Goal: Task Accomplishment & Management: Use online tool/utility

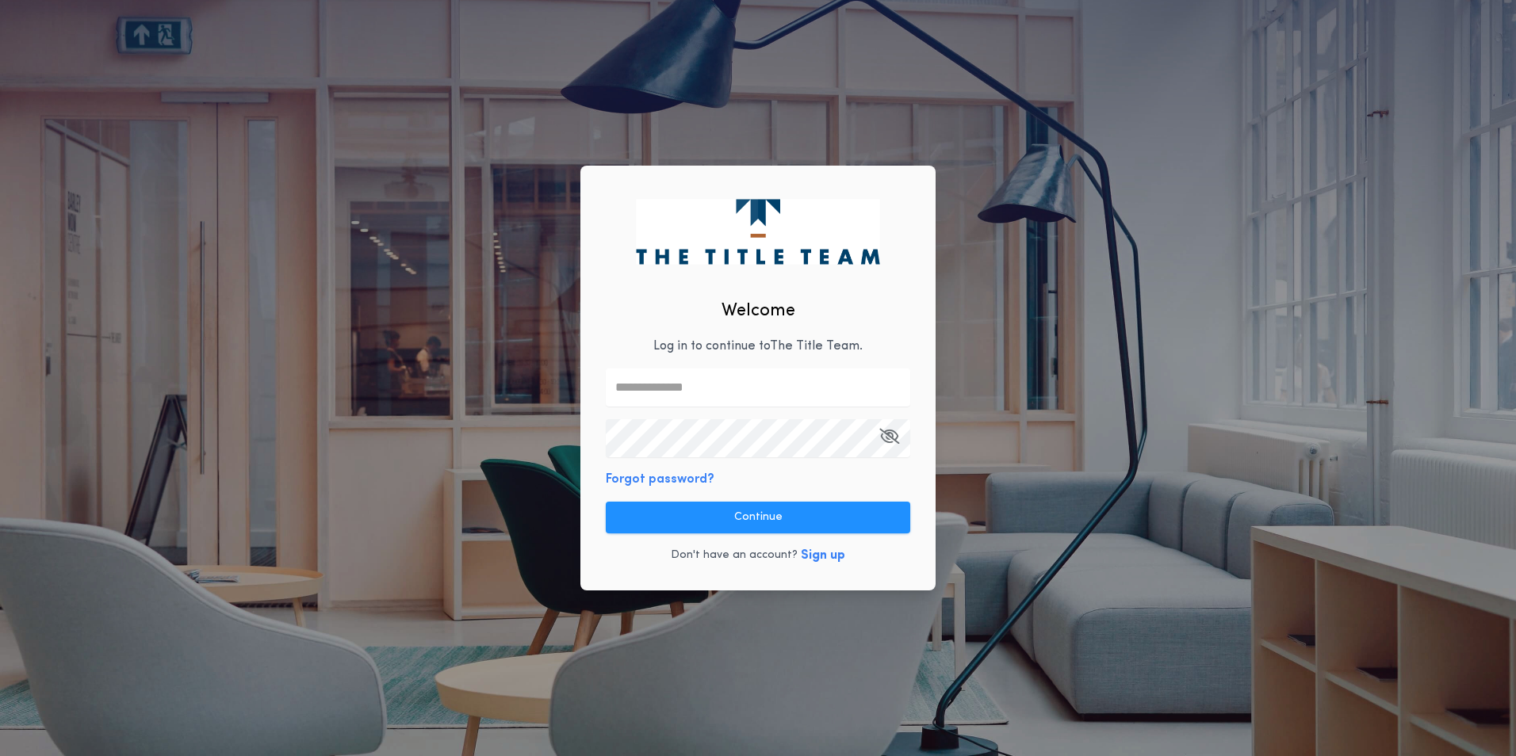
click at [694, 358] on div "Welcome Log in to continue to The Title Team . Forgot password? Continue Don't …" at bounding box center [757, 378] width 355 height 425
click at [698, 384] on input "text" at bounding box center [758, 388] width 304 height 38
type input "**********"
click at [688, 465] on div "**********" at bounding box center [757, 378] width 355 height 425
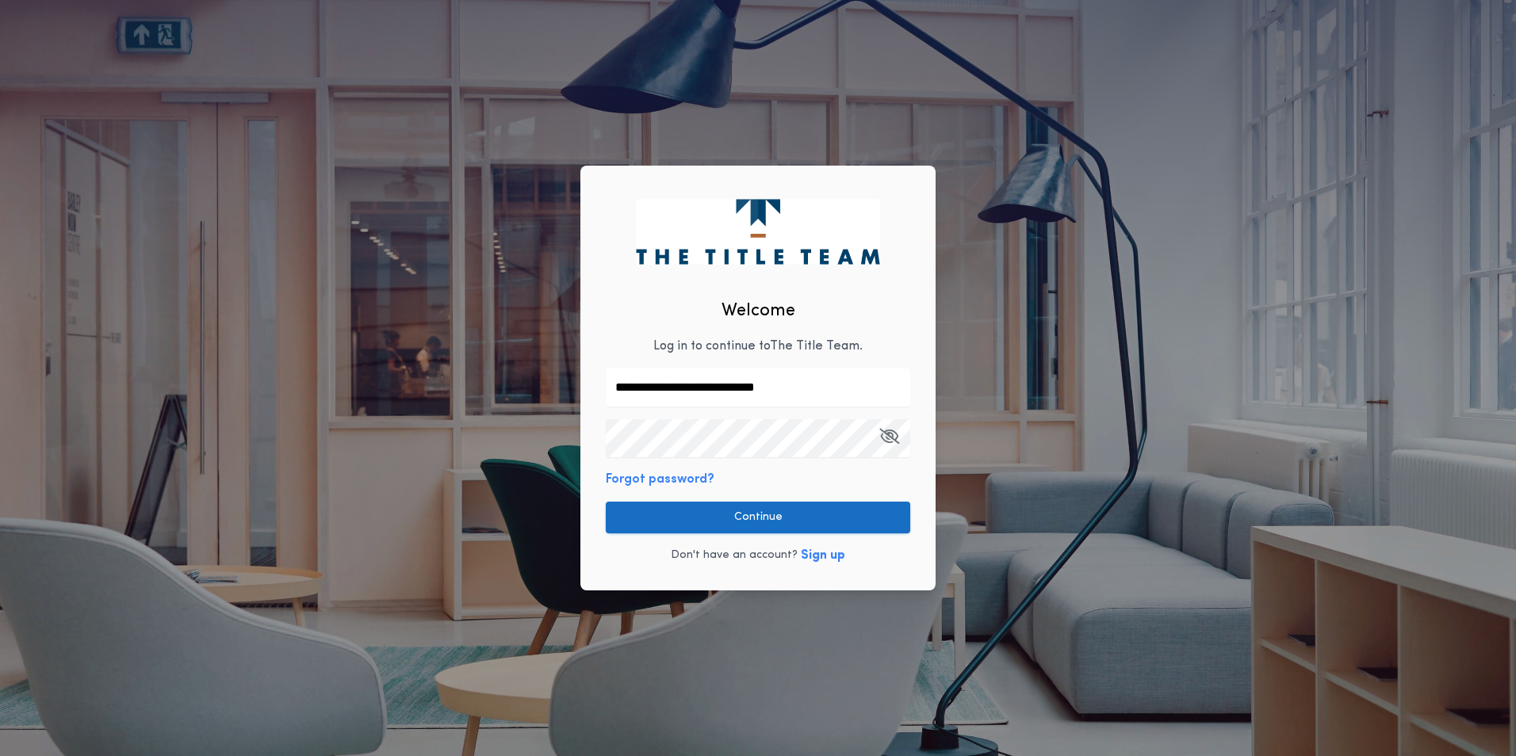
click at [774, 517] on button "Continue" at bounding box center [758, 518] width 304 height 32
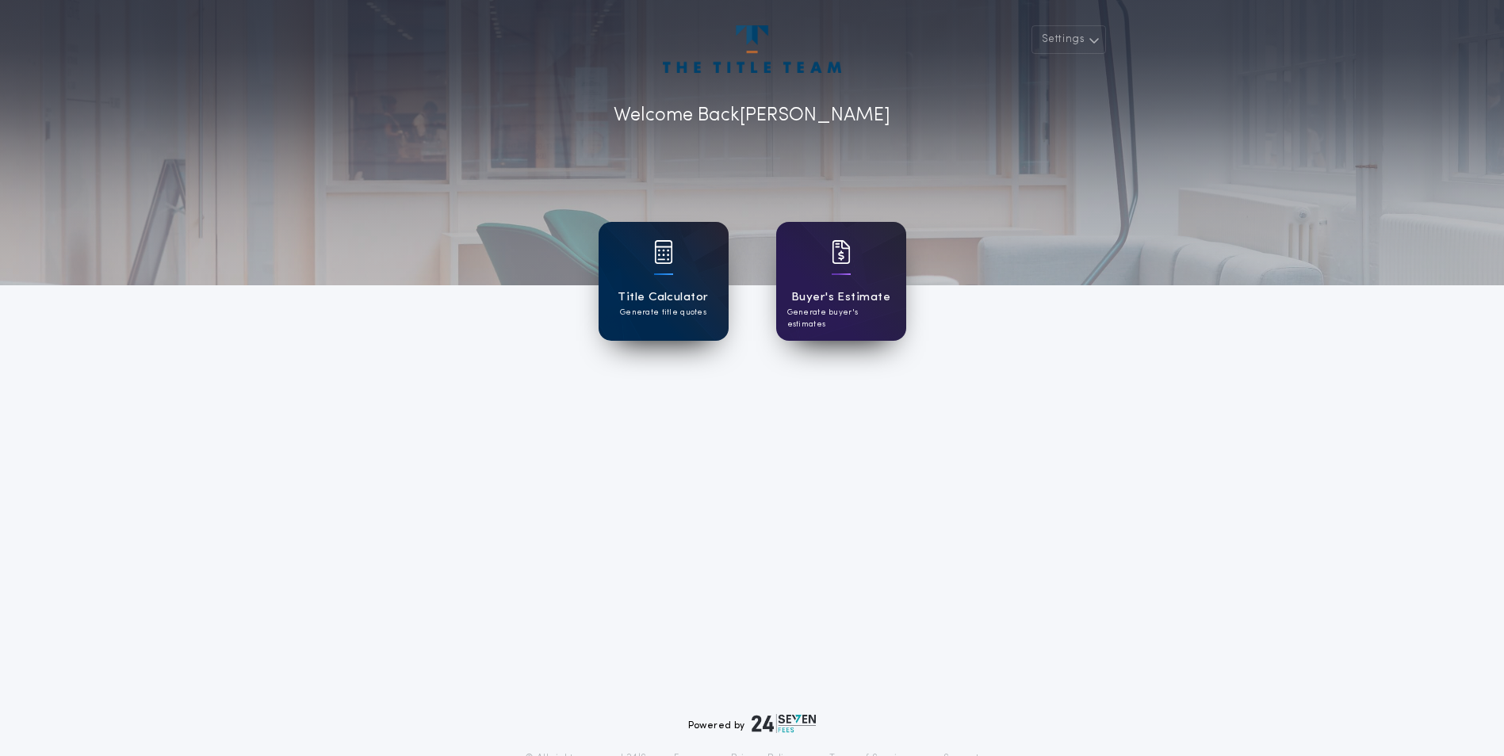
click at [660, 255] on img at bounding box center [663, 252] width 19 height 24
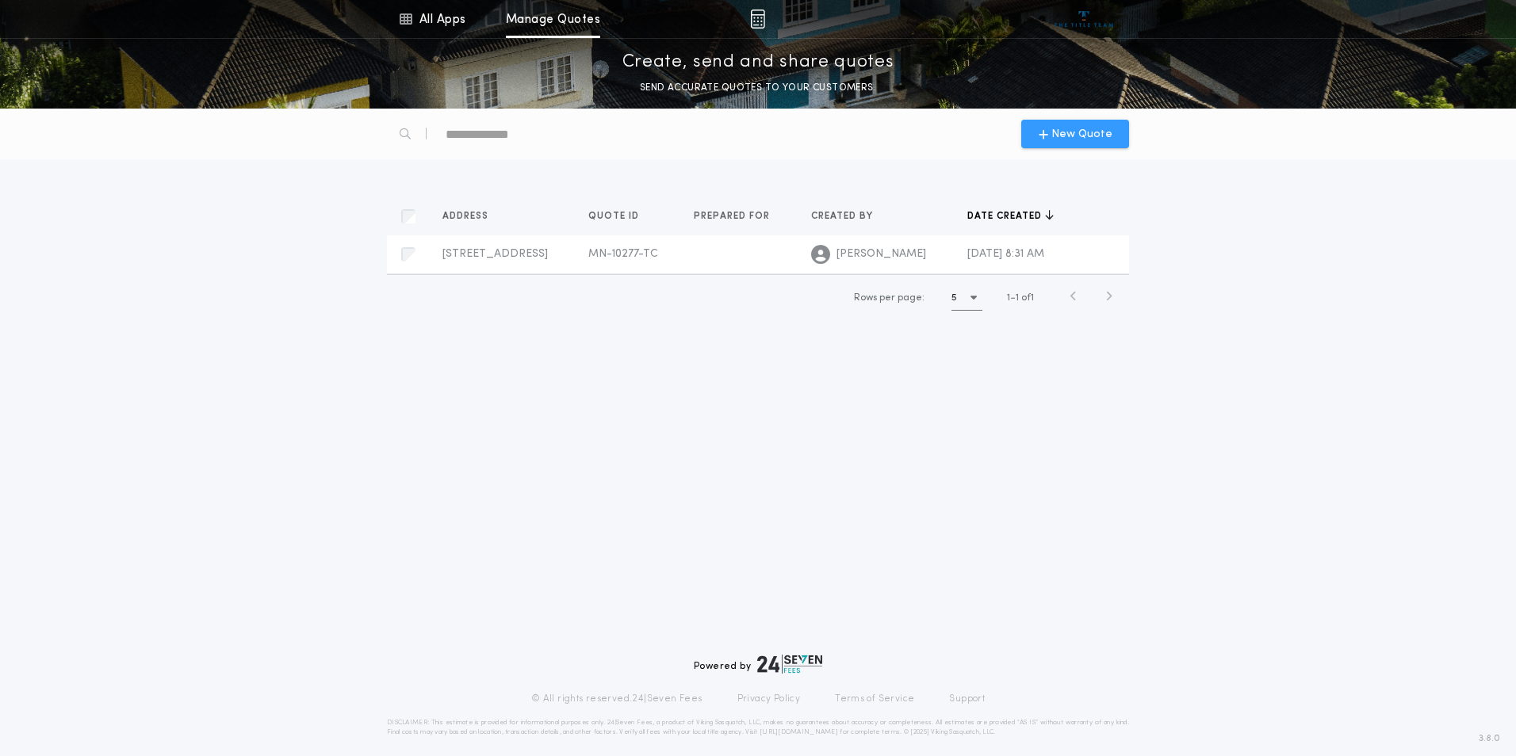
click at [1051, 124] on div "New Quote" at bounding box center [1075, 134] width 108 height 29
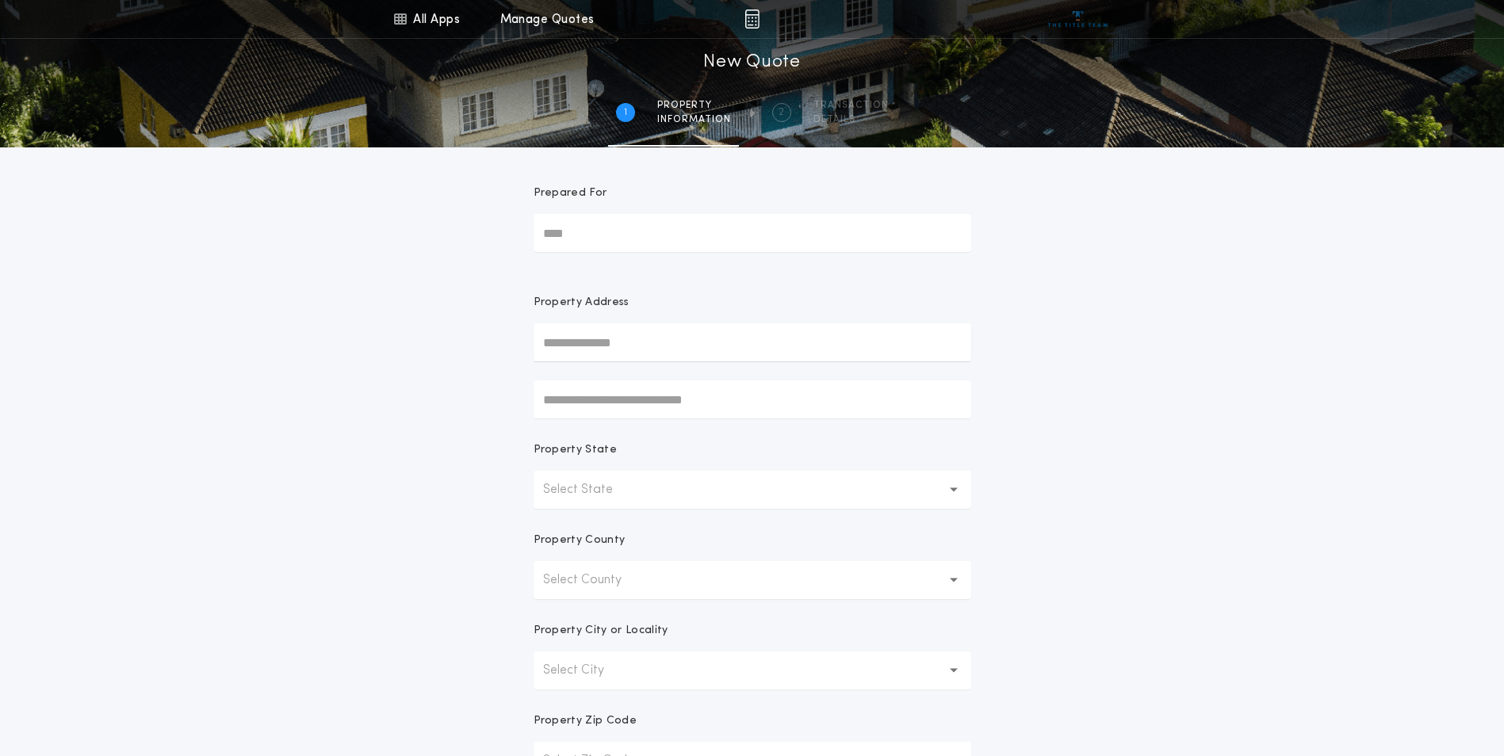
click at [671, 324] on input "text" at bounding box center [753, 342] width 438 height 38
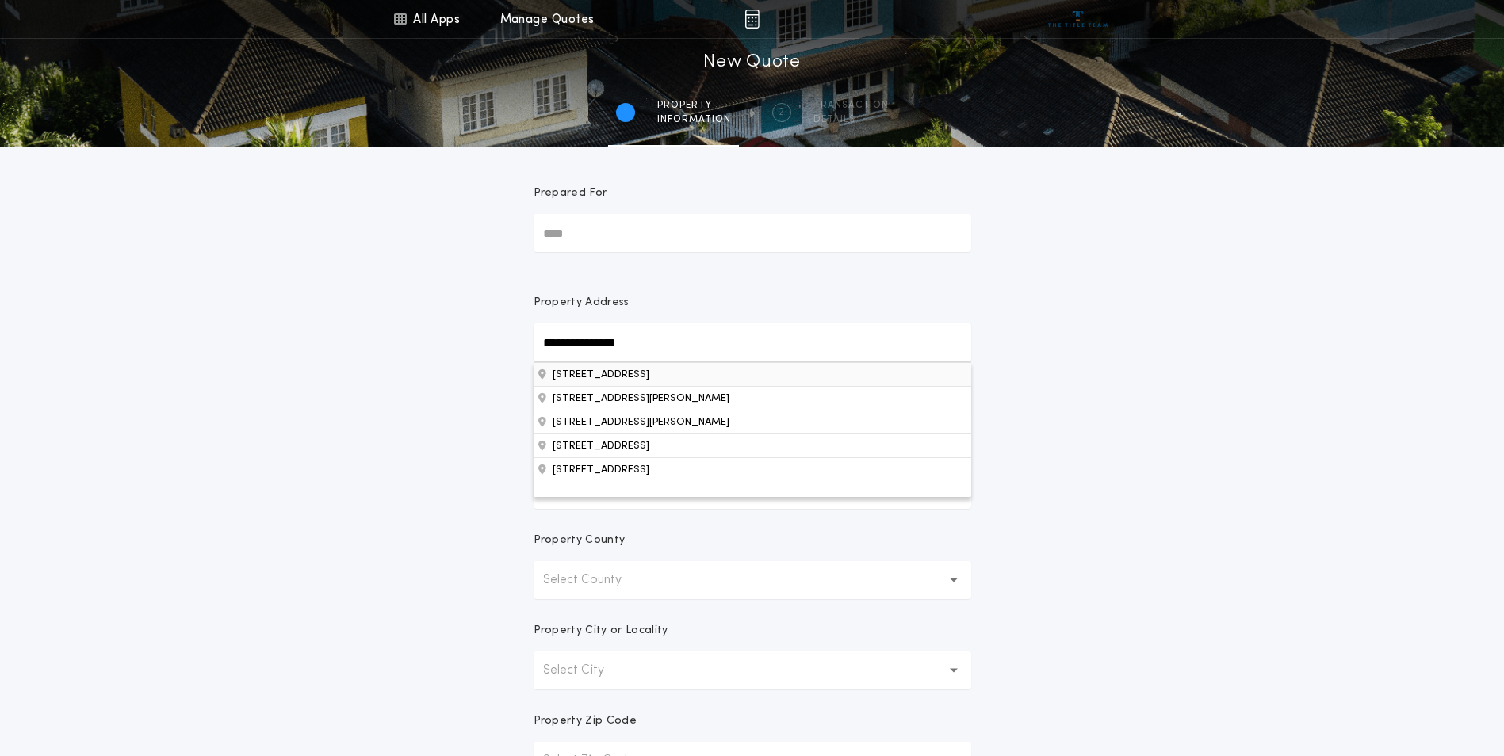
click at [671, 378] on button "[STREET_ADDRESS]" at bounding box center [753, 374] width 438 height 24
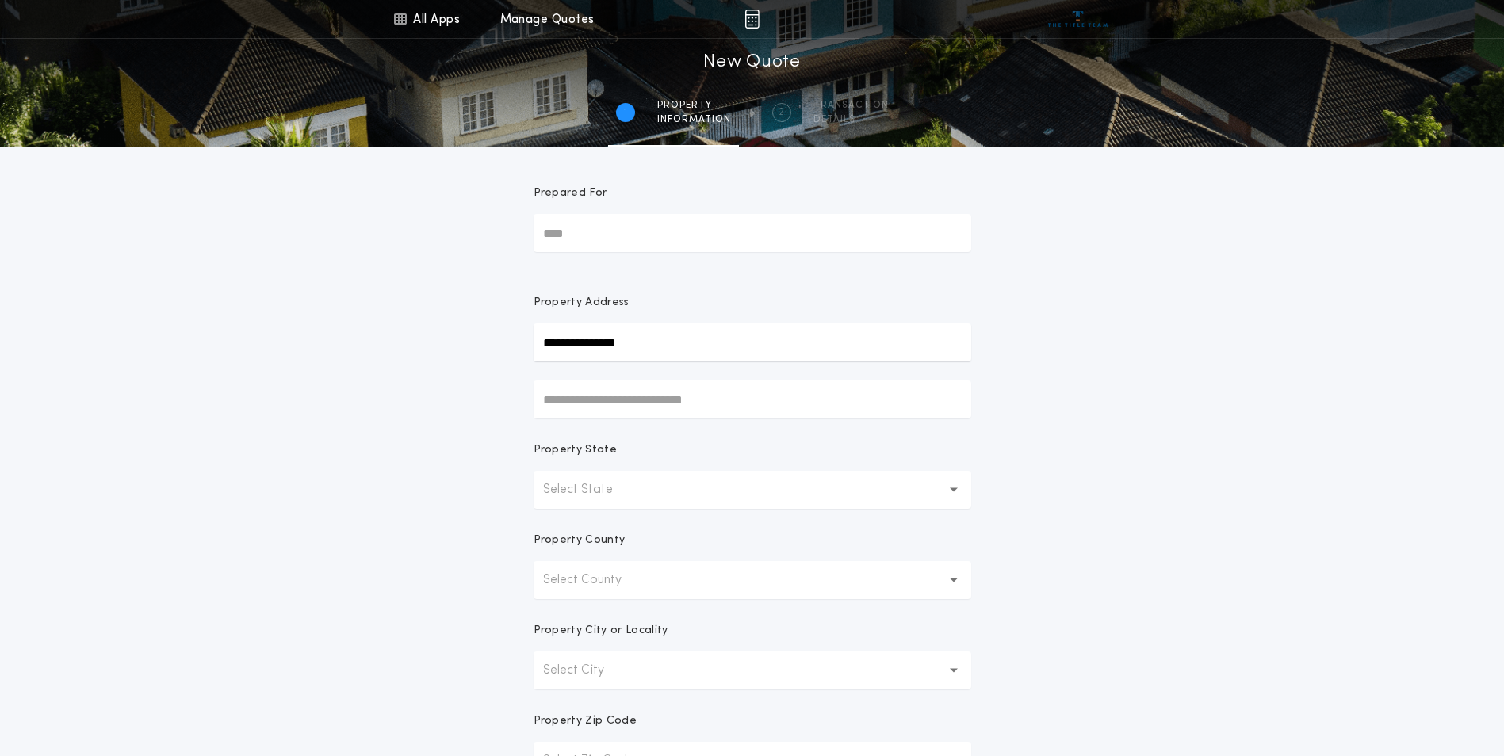
type input "**********"
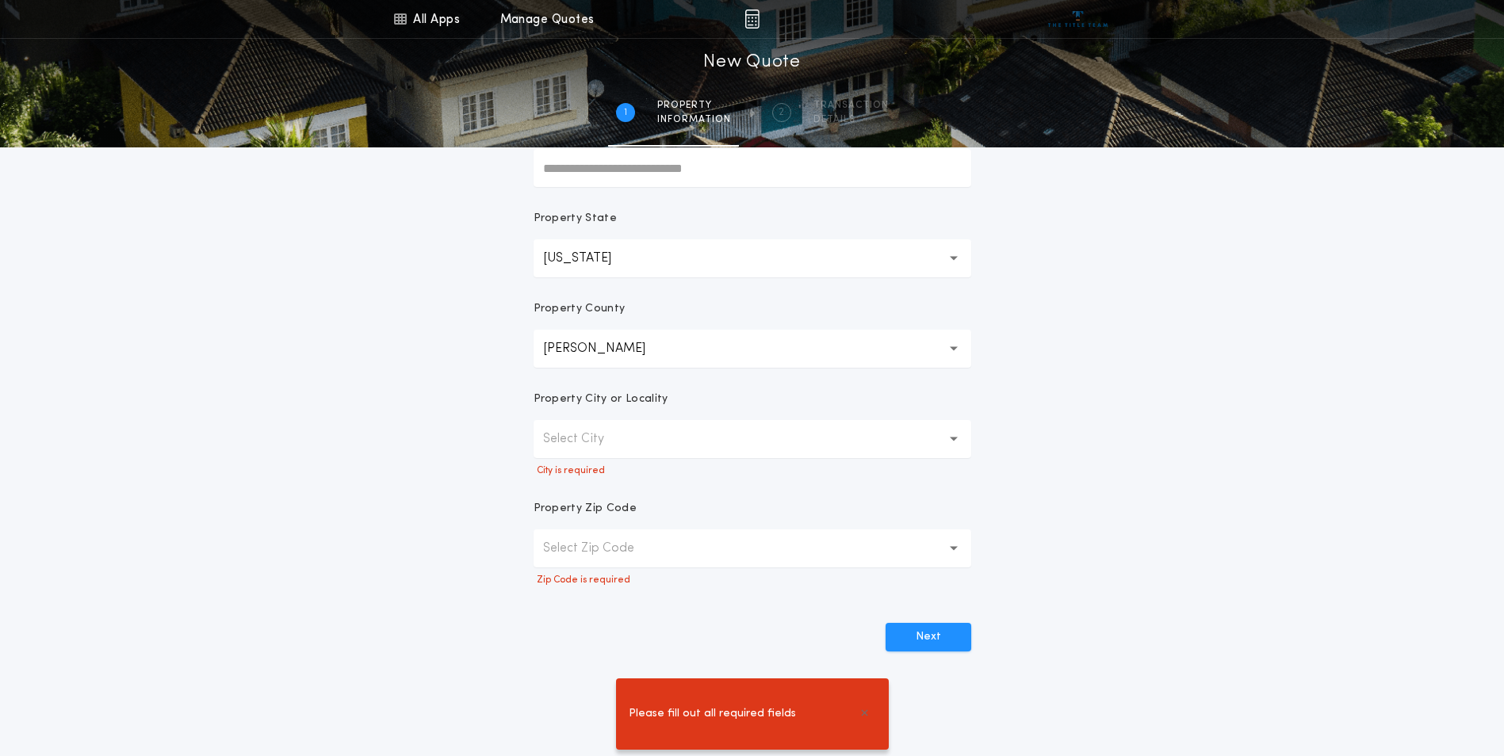
scroll to position [238, 0]
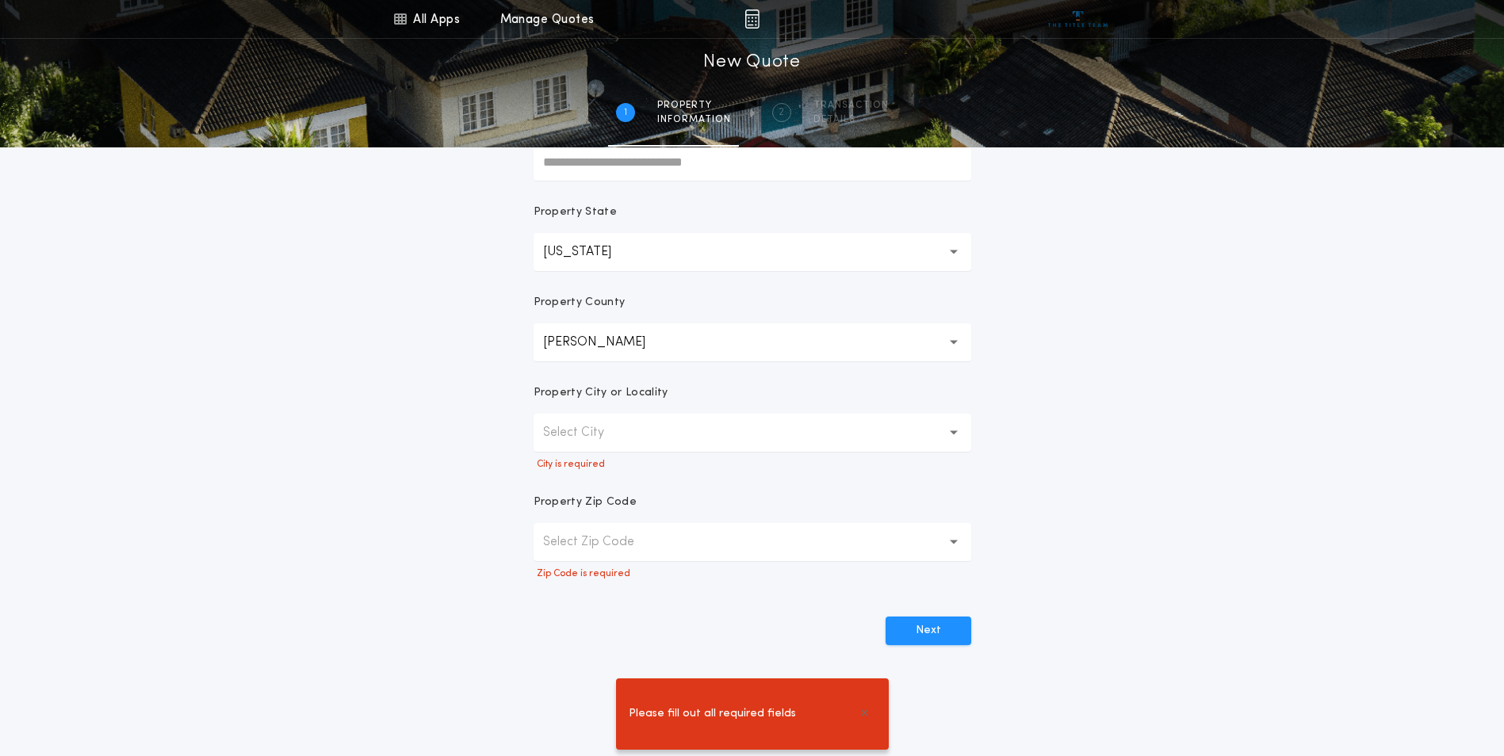
click at [889, 446] on button "Select City" at bounding box center [753, 433] width 438 height 38
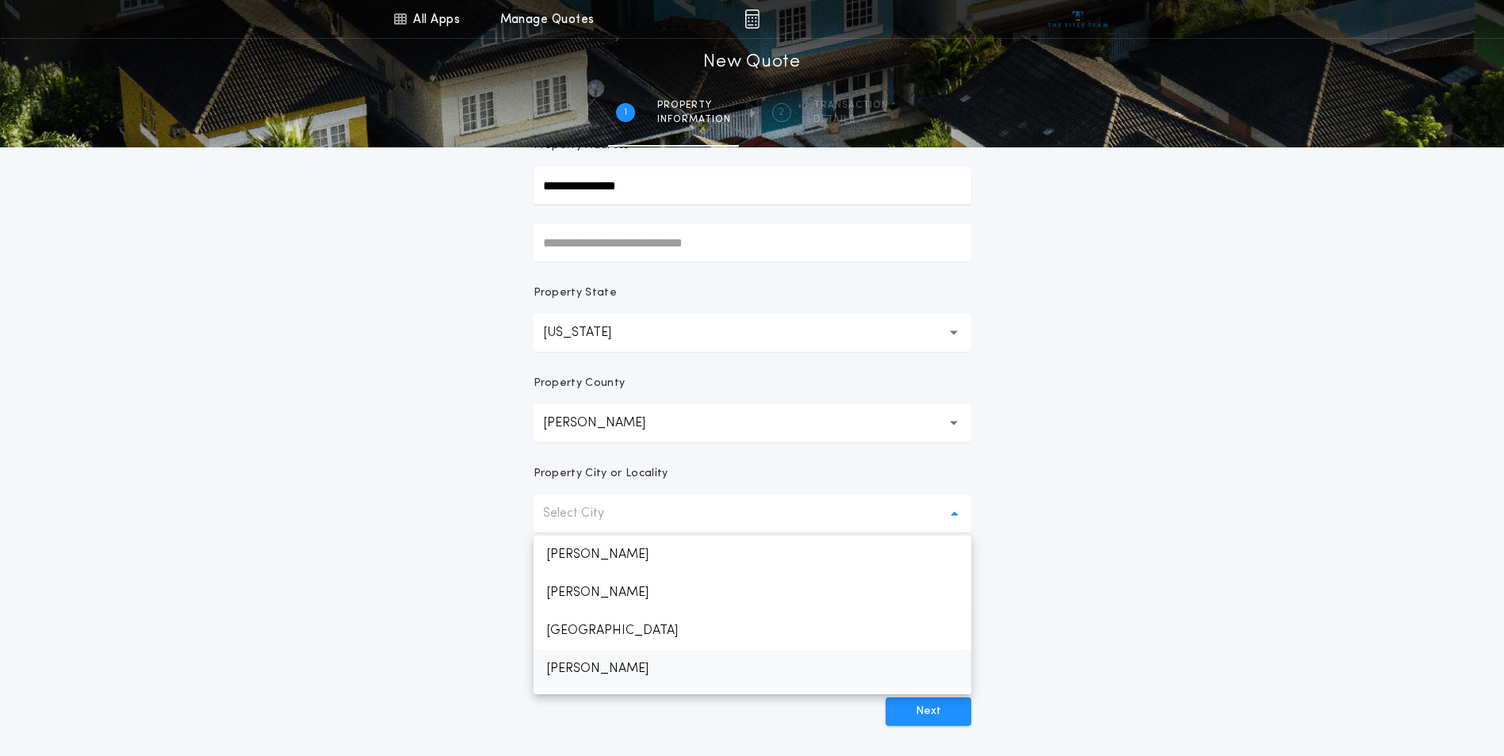
scroll to position [156, 0]
click at [1083, 453] on div "**********" at bounding box center [752, 316] width 1504 height 944
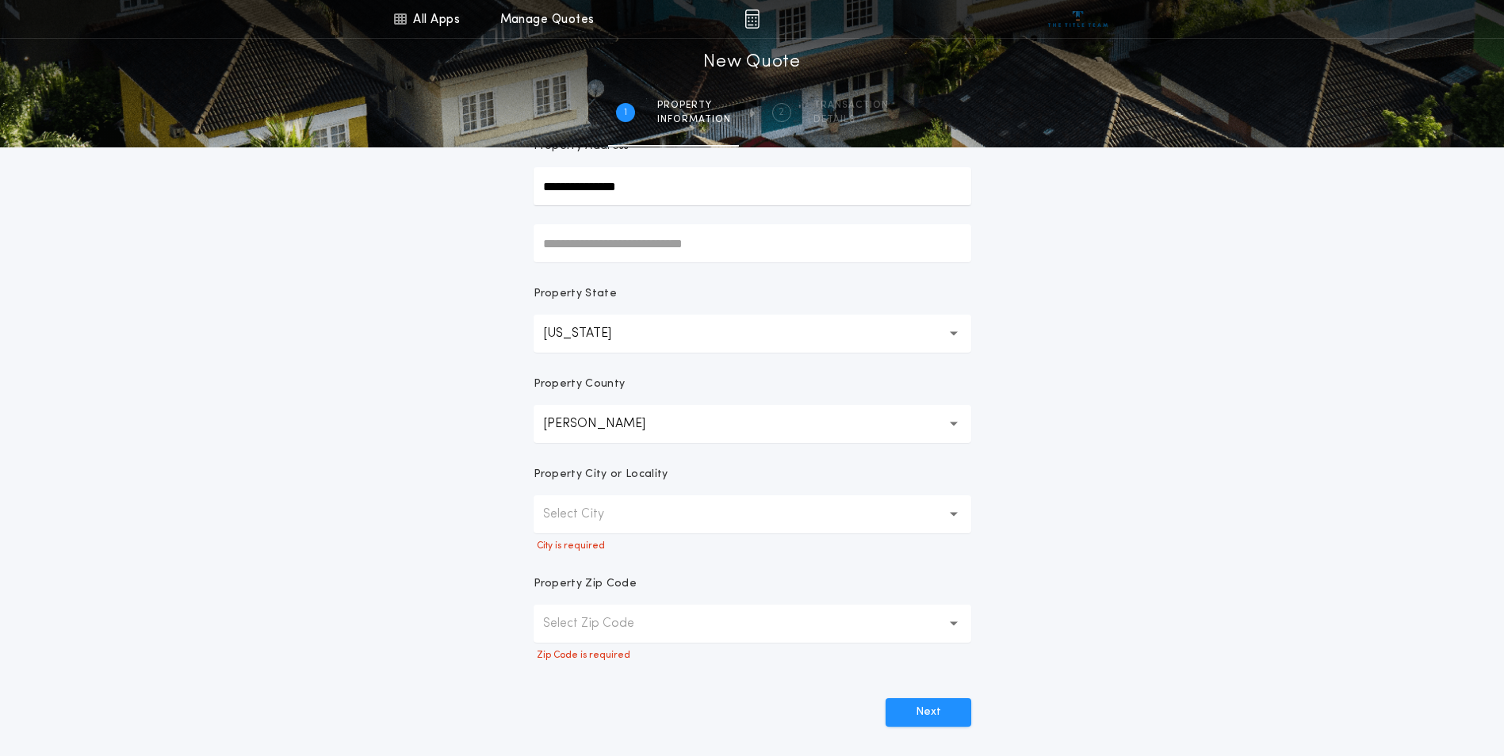
click at [618, 612] on button "Select Zip Code" at bounding box center [753, 624] width 438 height 38
click at [625, 629] on p "Select Zip Code" at bounding box center [601, 623] width 117 height 19
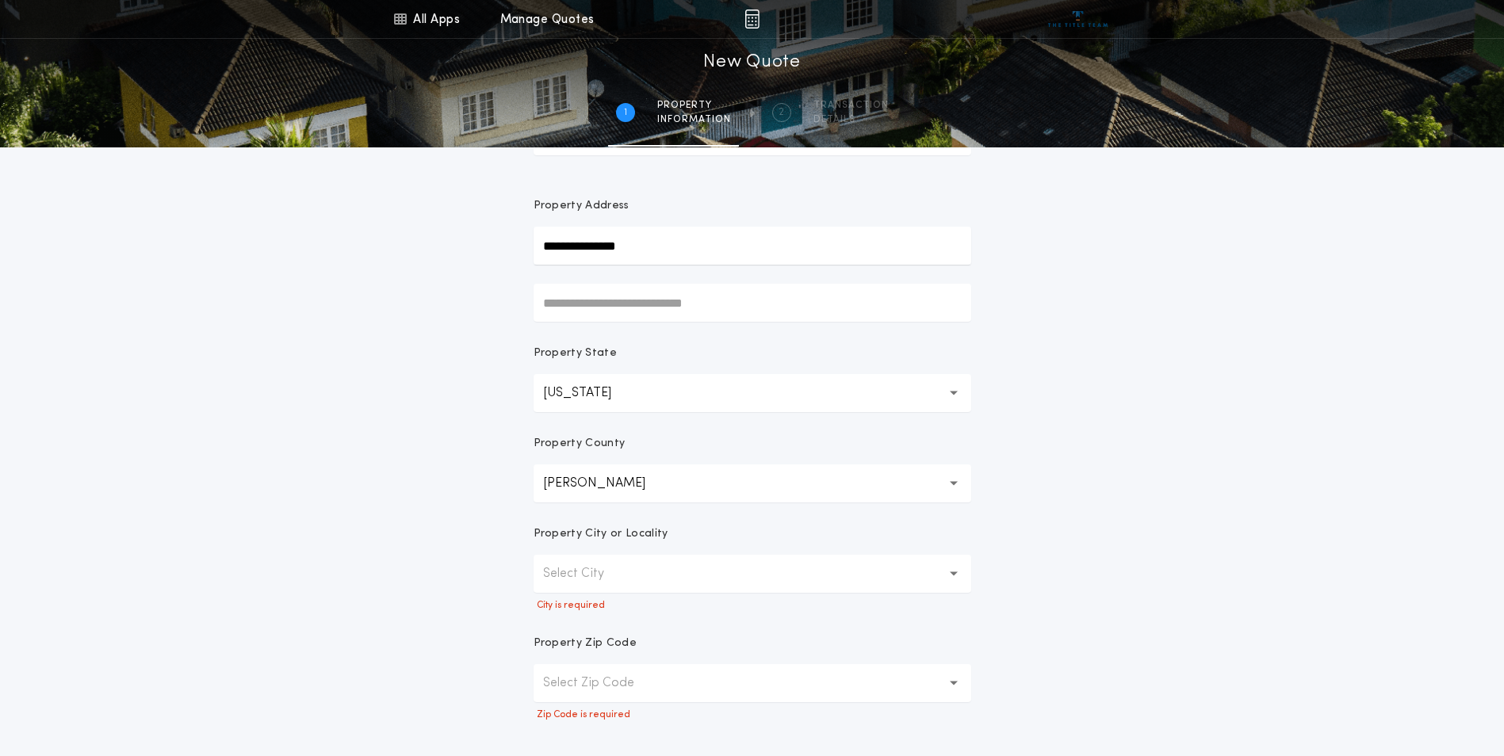
scroll to position [238, 0]
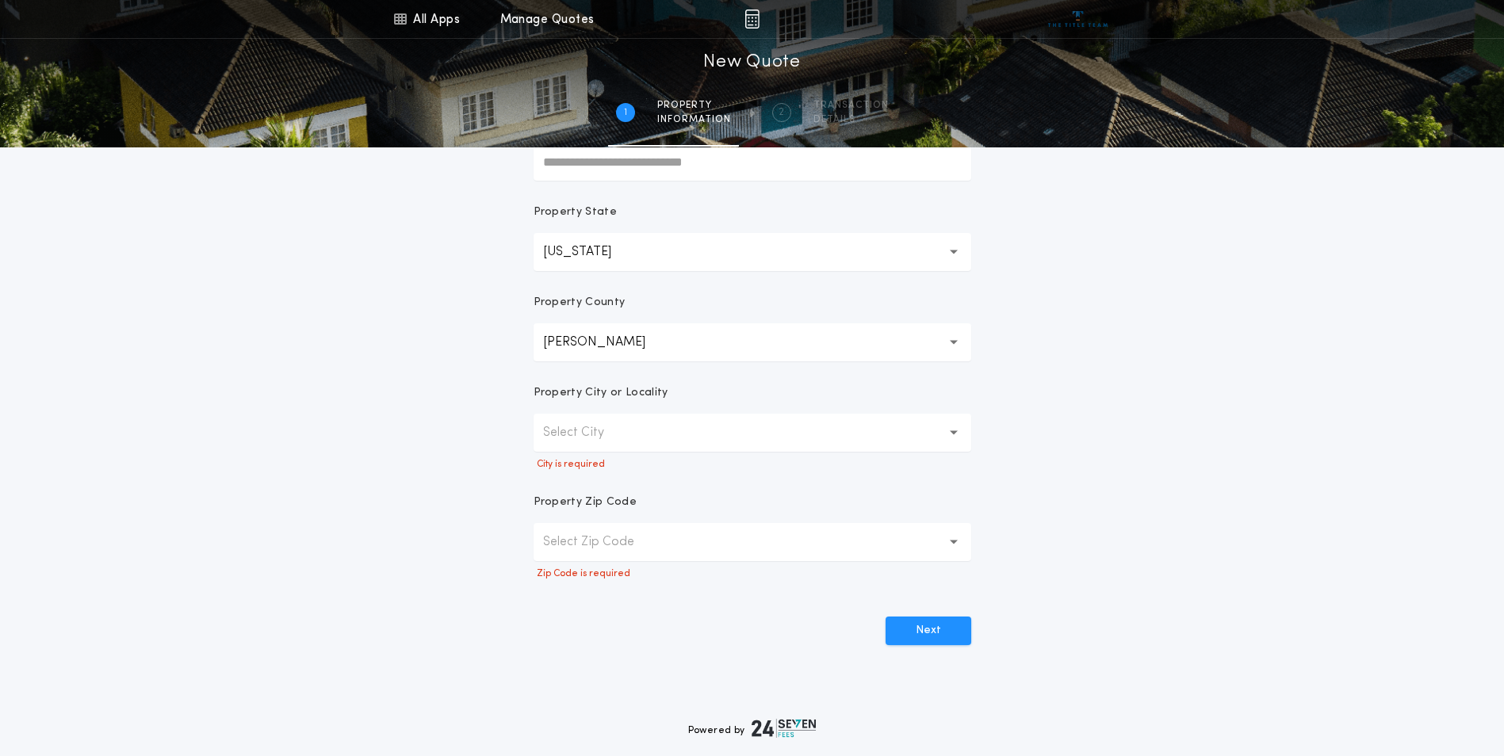
click at [674, 436] on button "Select City" at bounding box center [753, 433] width 438 height 38
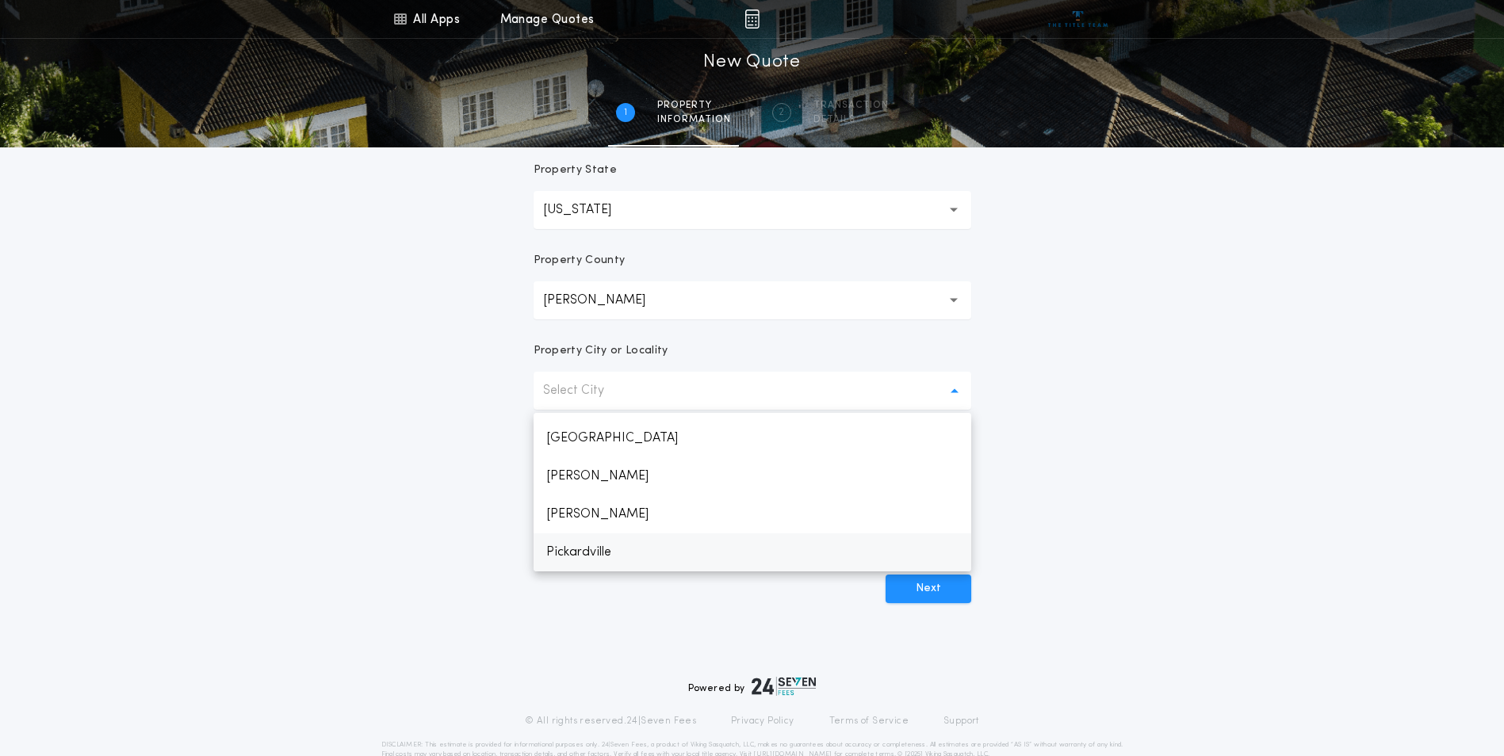
scroll to position [315, 0]
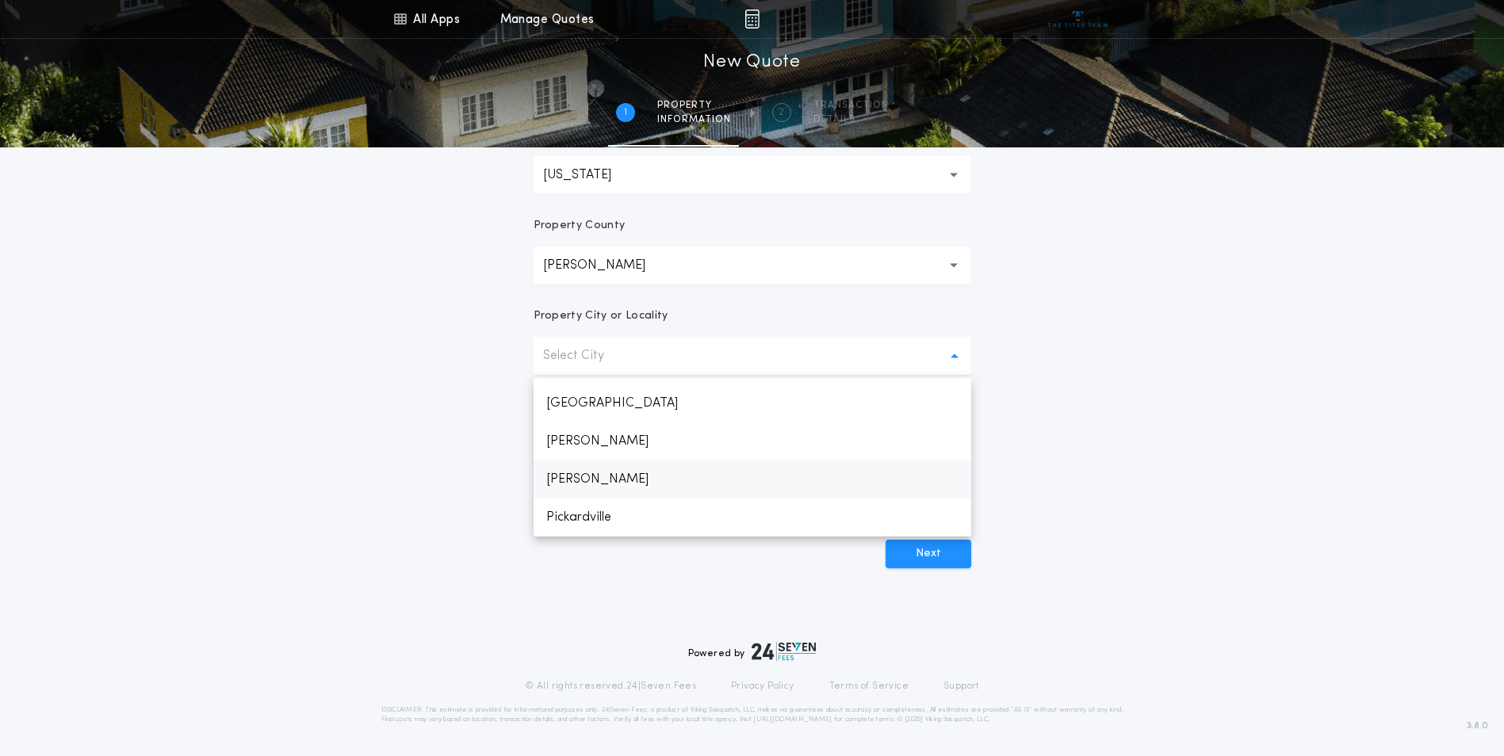
click at [656, 475] on p "[PERSON_NAME]" at bounding box center [753, 480] width 438 height 38
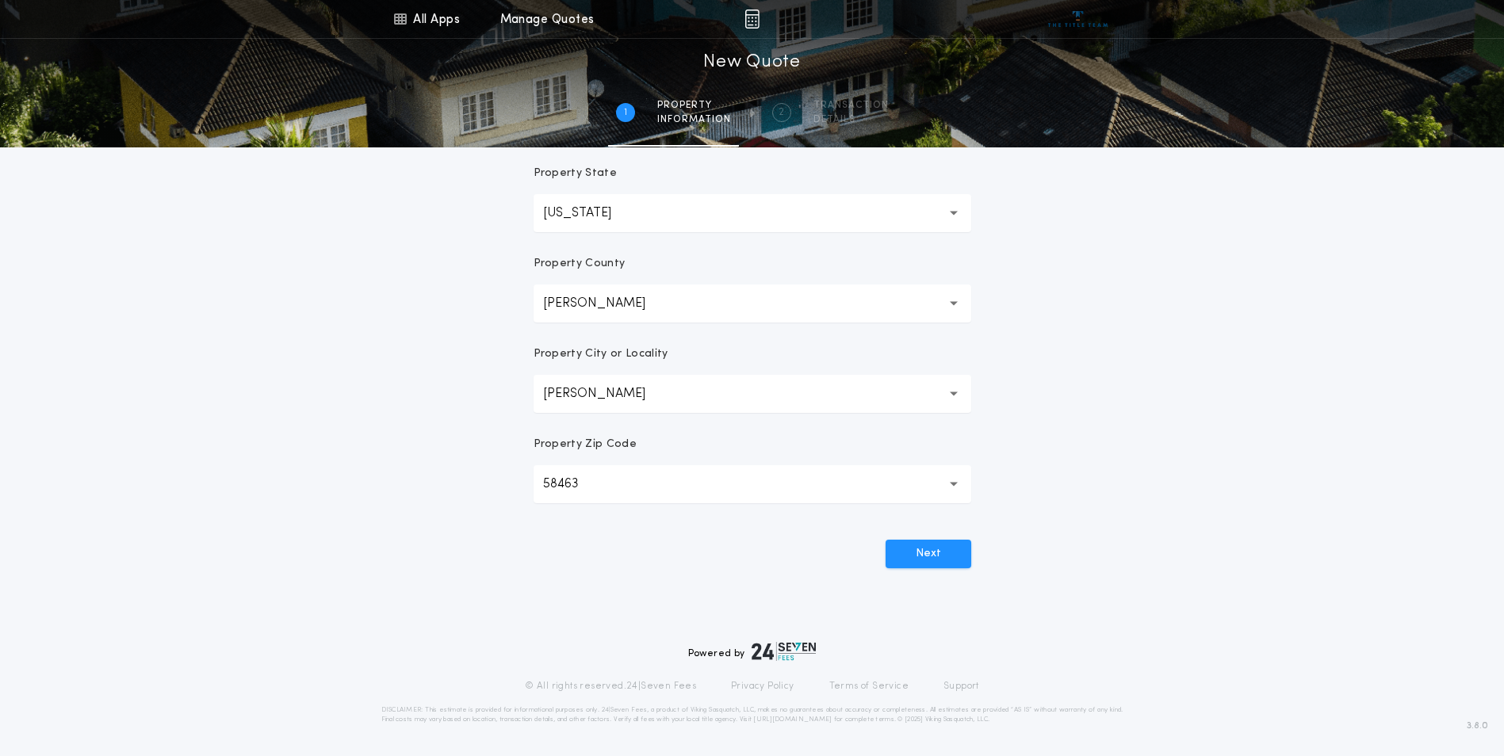
scroll to position [277, 0]
drag, startPoint x: 679, startPoint y: 476, endPoint x: 493, endPoint y: 472, distance: 185.5
click at [493, 472] on div "**********" at bounding box center [752, 176] width 1504 height 906
click at [618, 404] on button "[PERSON_NAME] ********" at bounding box center [753, 394] width 438 height 38
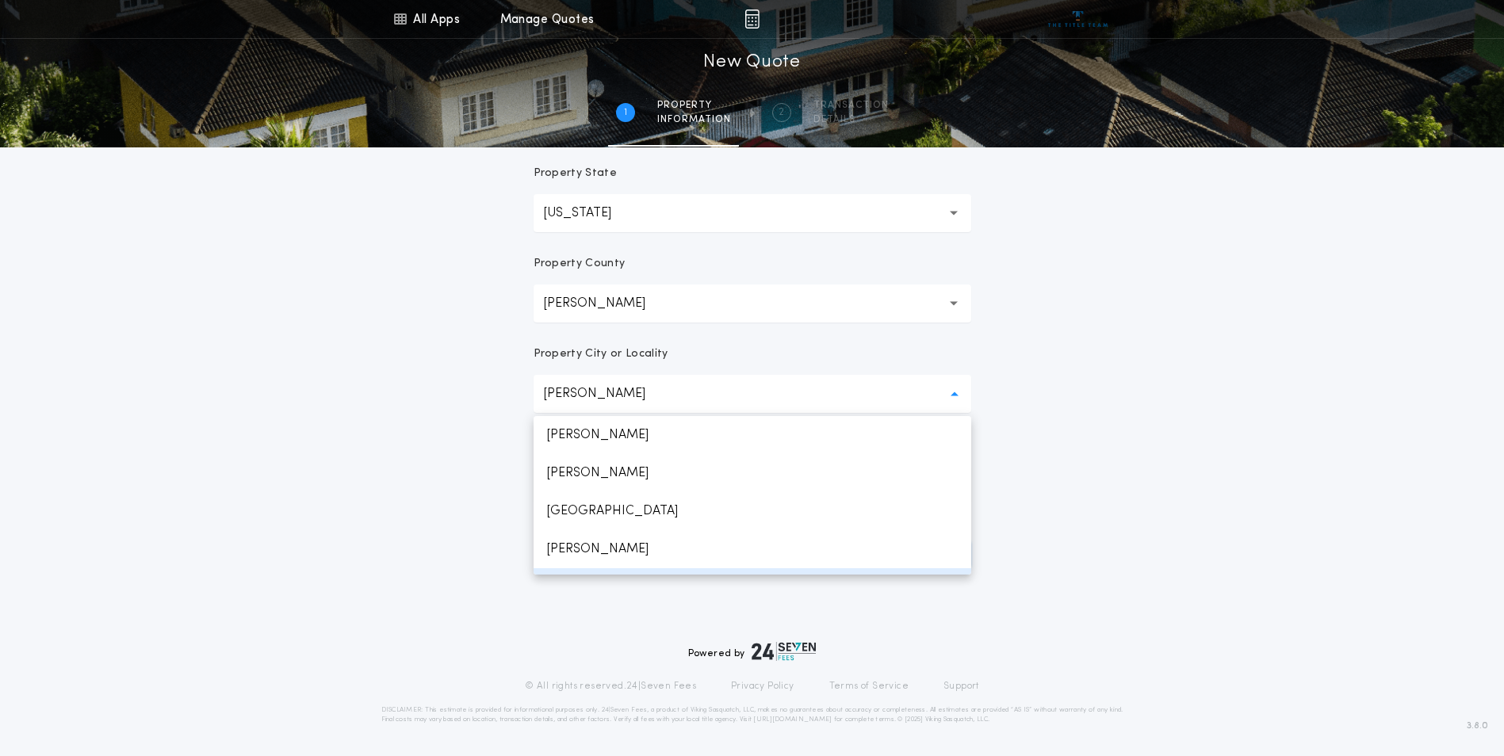
scroll to position [32, 0]
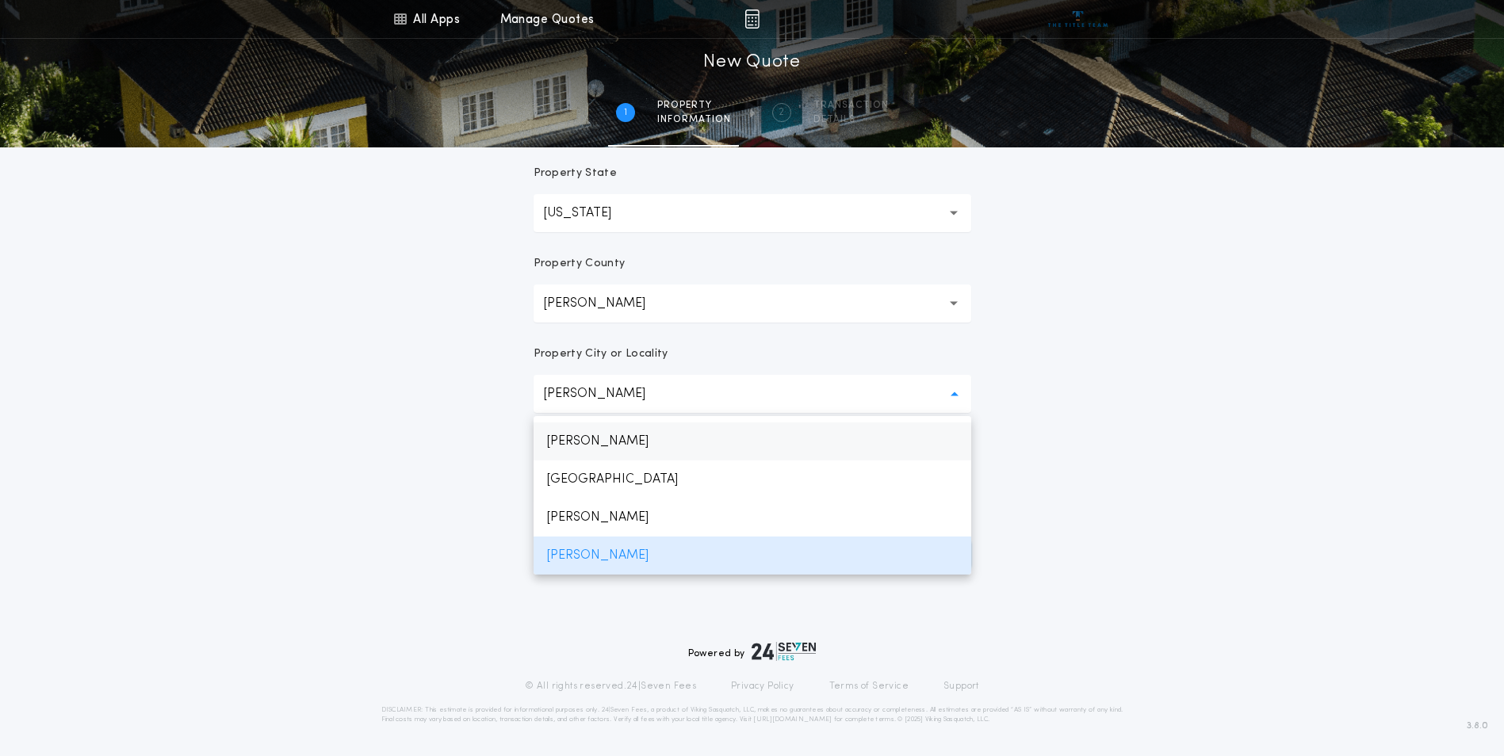
click at [608, 431] on p "[PERSON_NAME]" at bounding box center [753, 442] width 438 height 38
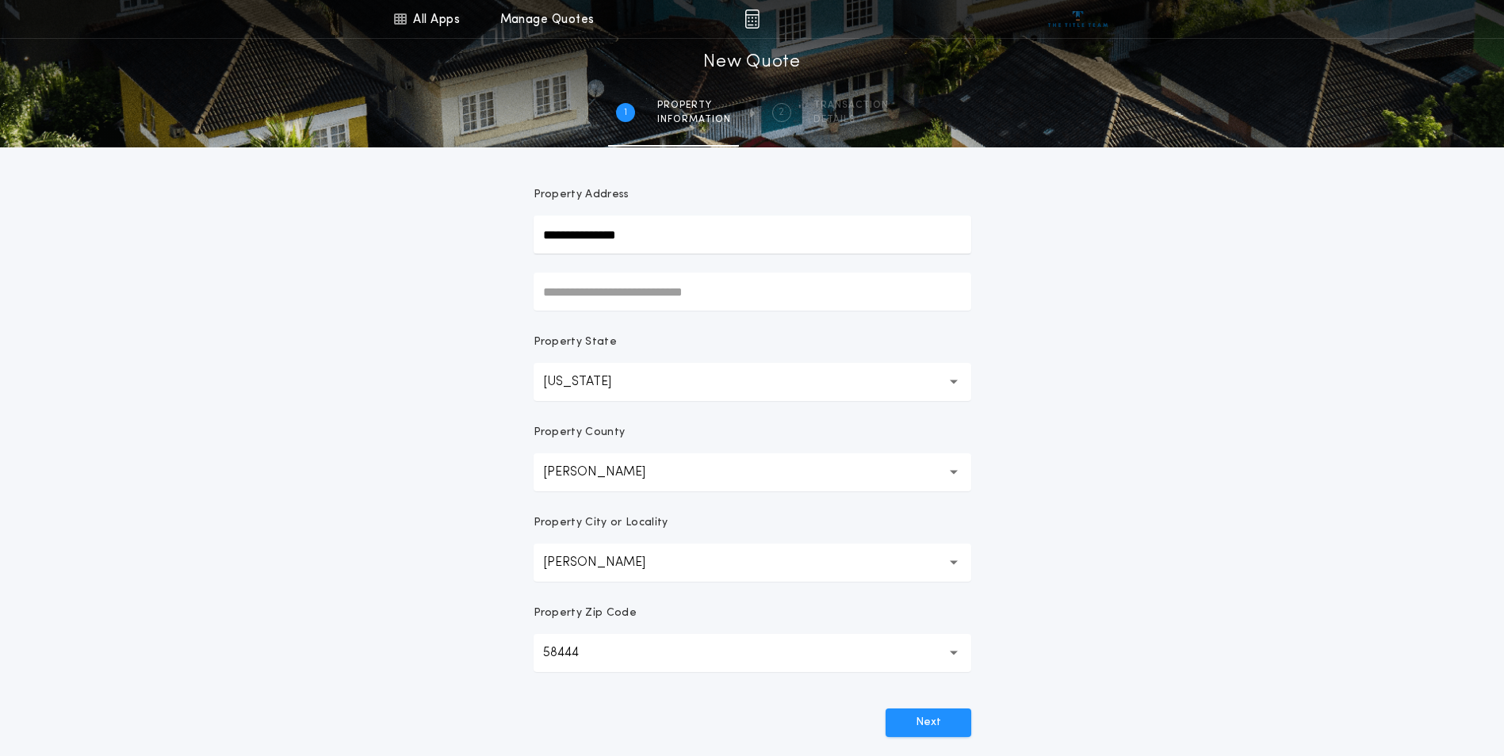
scroll to position [197, 0]
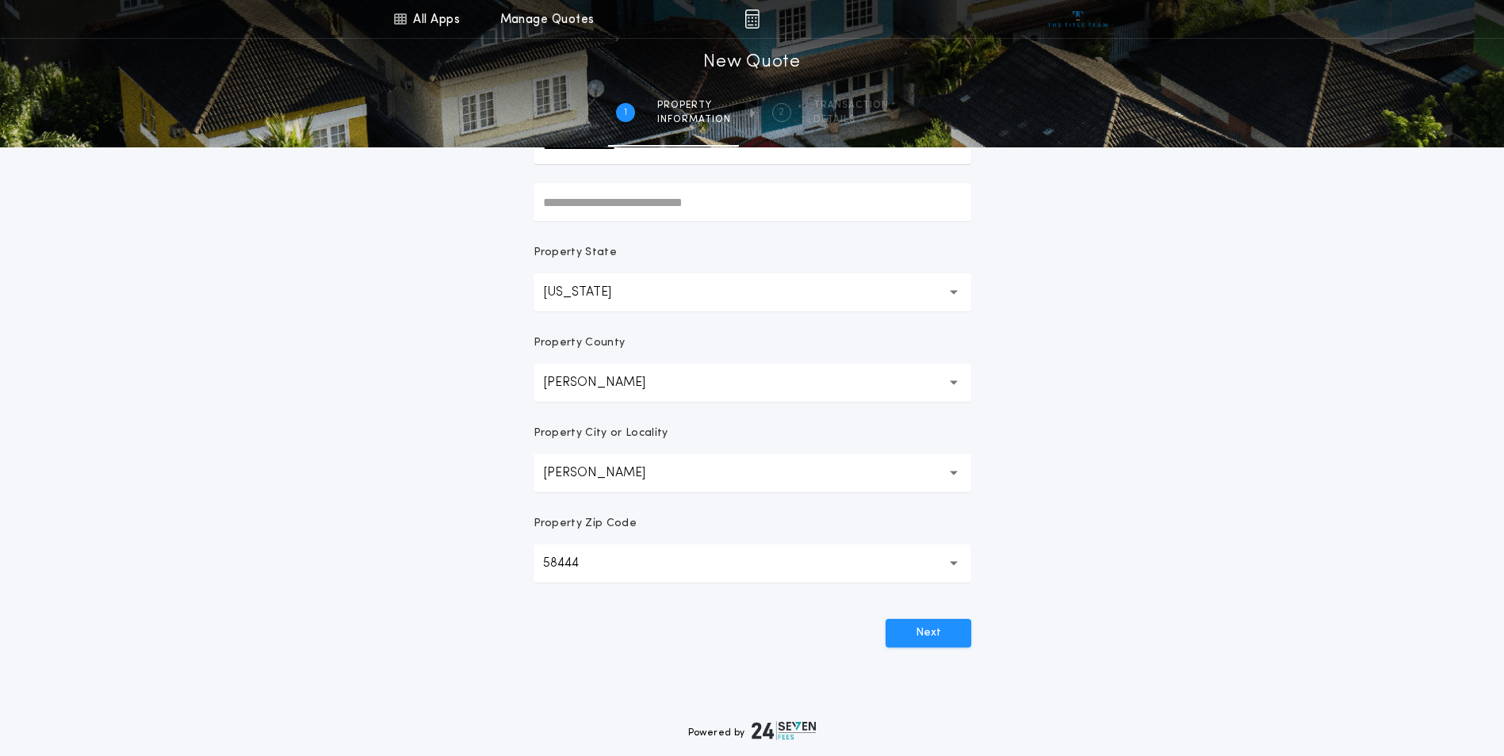
click at [647, 461] on button "[PERSON_NAME] ********" at bounding box center [753, 473] width 438 height 38
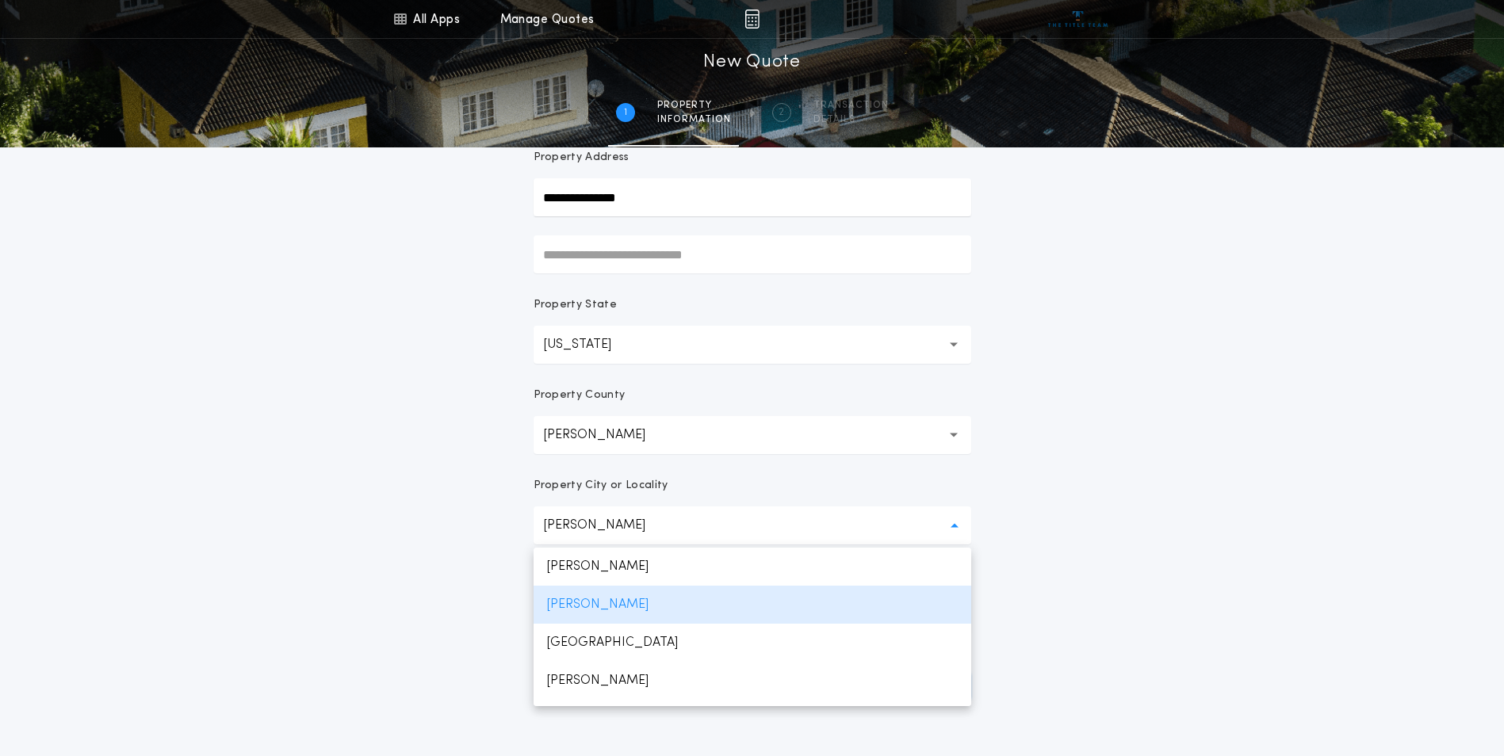
scroll to position [118, 0]
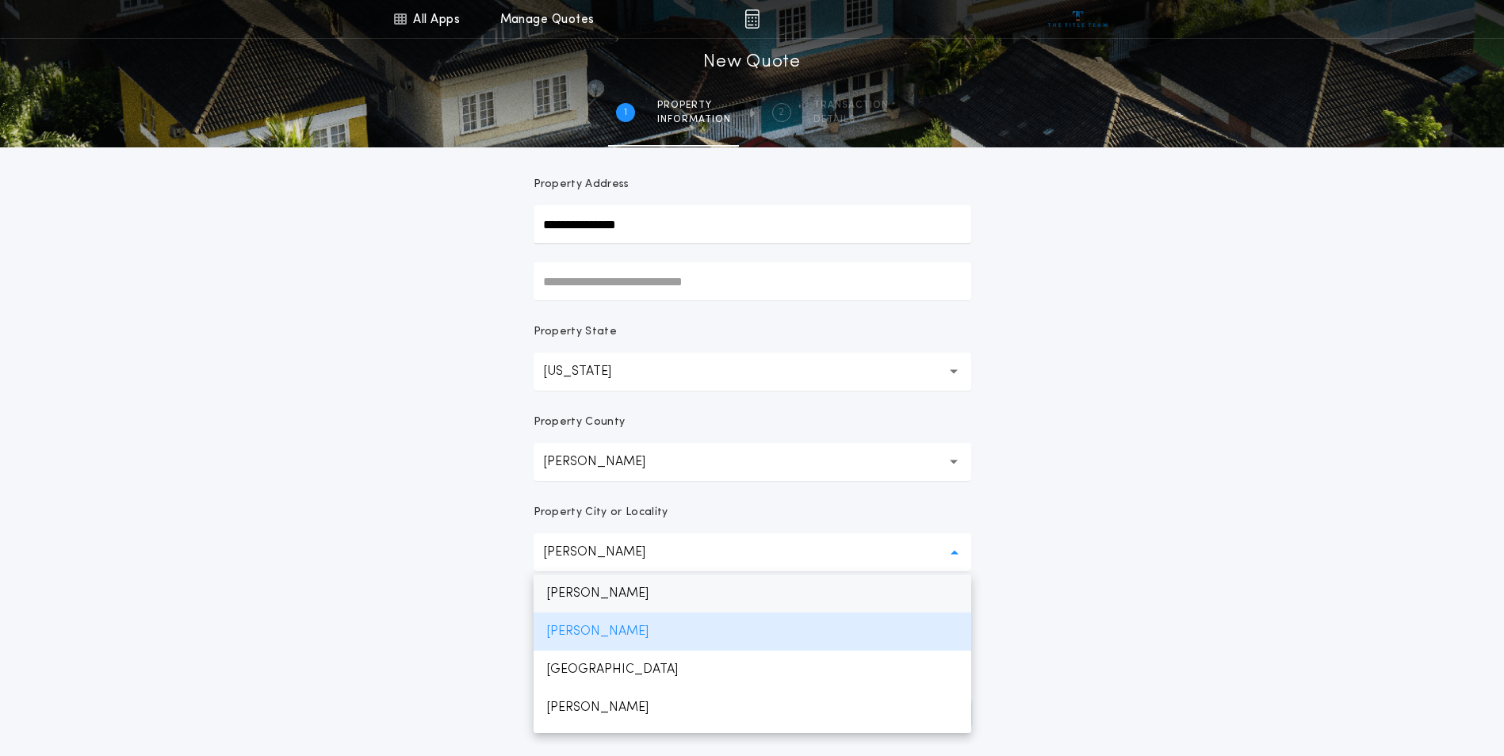
click at [632, 599] on p "[PERSON_NAME]" at bounding box center [753, 594] width 438 height 38
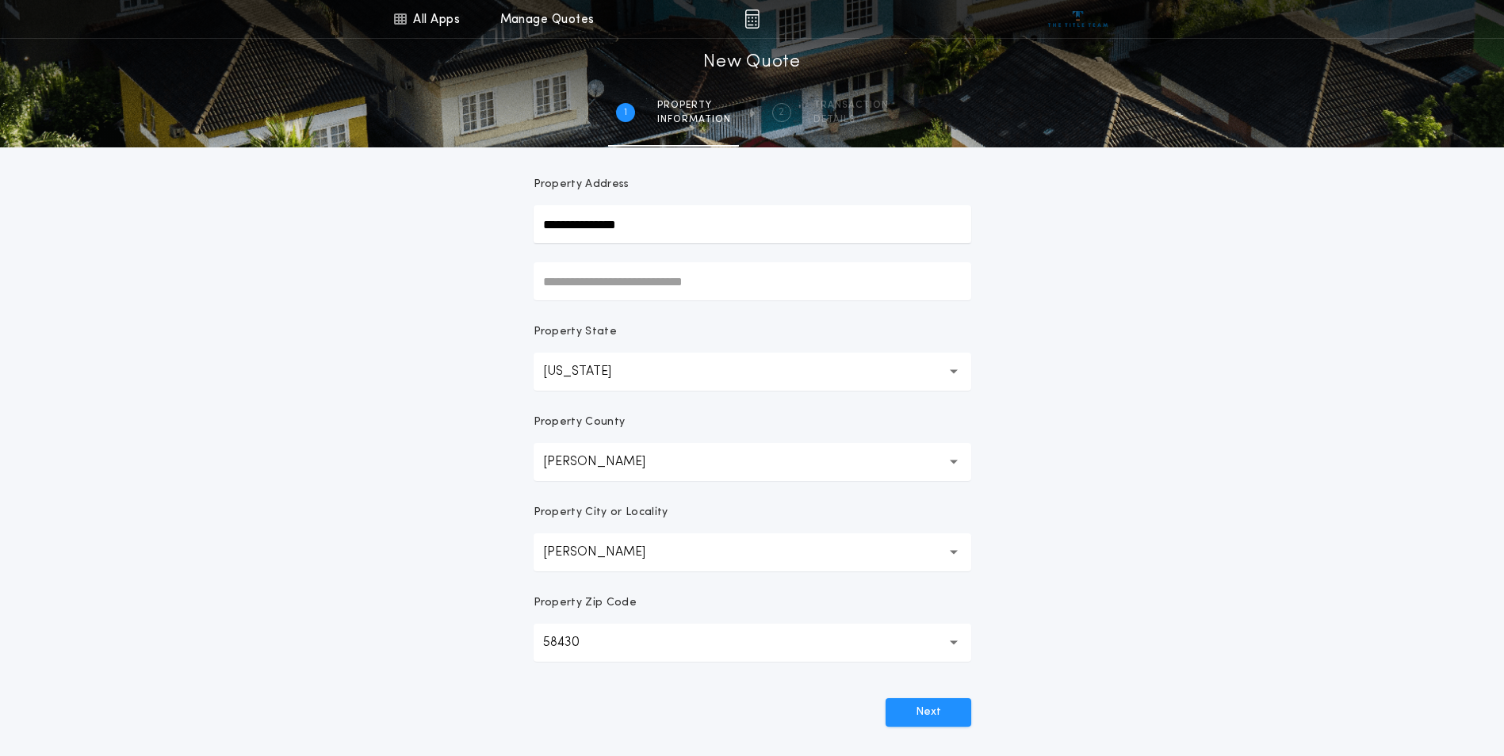
click at [640, 554] on button "[PERSON_NAME] *******" at bounding box center [753, 553] width 438 height 38
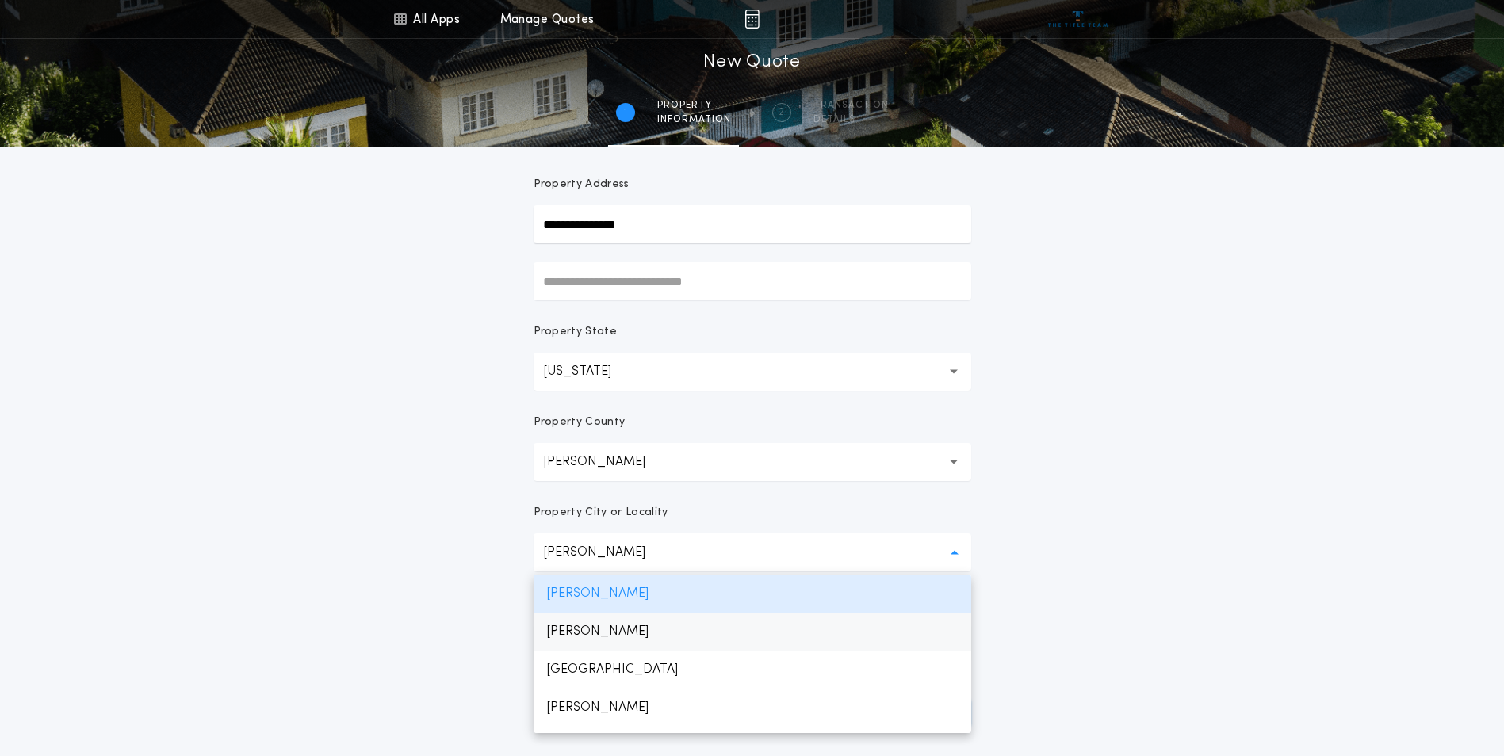
click at [641, 632] on p "[PERSON_NAME]" at bounding box center [753, 632] width 438 height 38
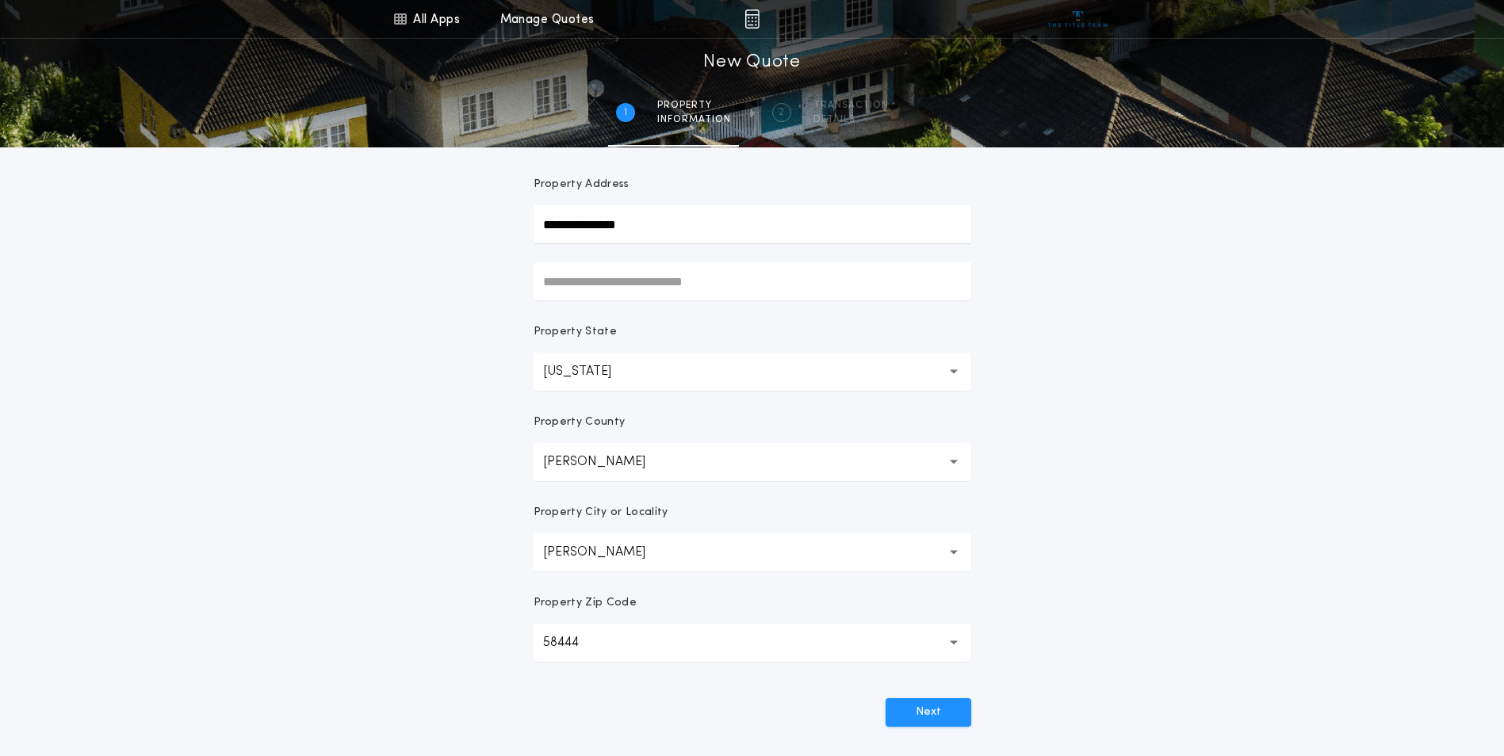
click at [637, 550] on button "[PERSON_NAME] ********" at bounding box center [753, 553] width 438 height 38
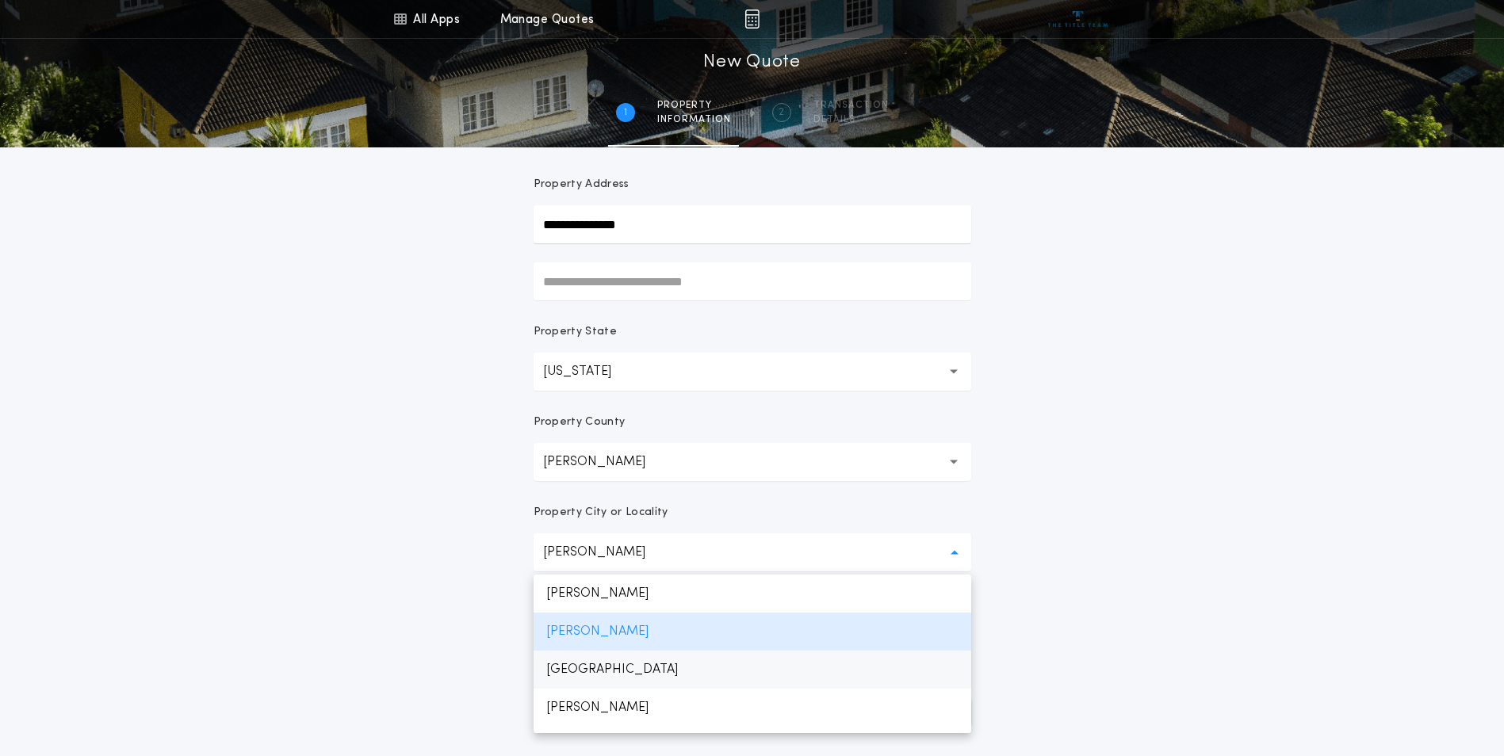
drag, startPoint x: 625, startPoint y: 666, endPoint x: 627, endPoint y: 584, distance: 81.7
click at [624, 662] on p "[GEOGRAPHIC_DATA]" at bounding box center [753, 670] width 438 height 38
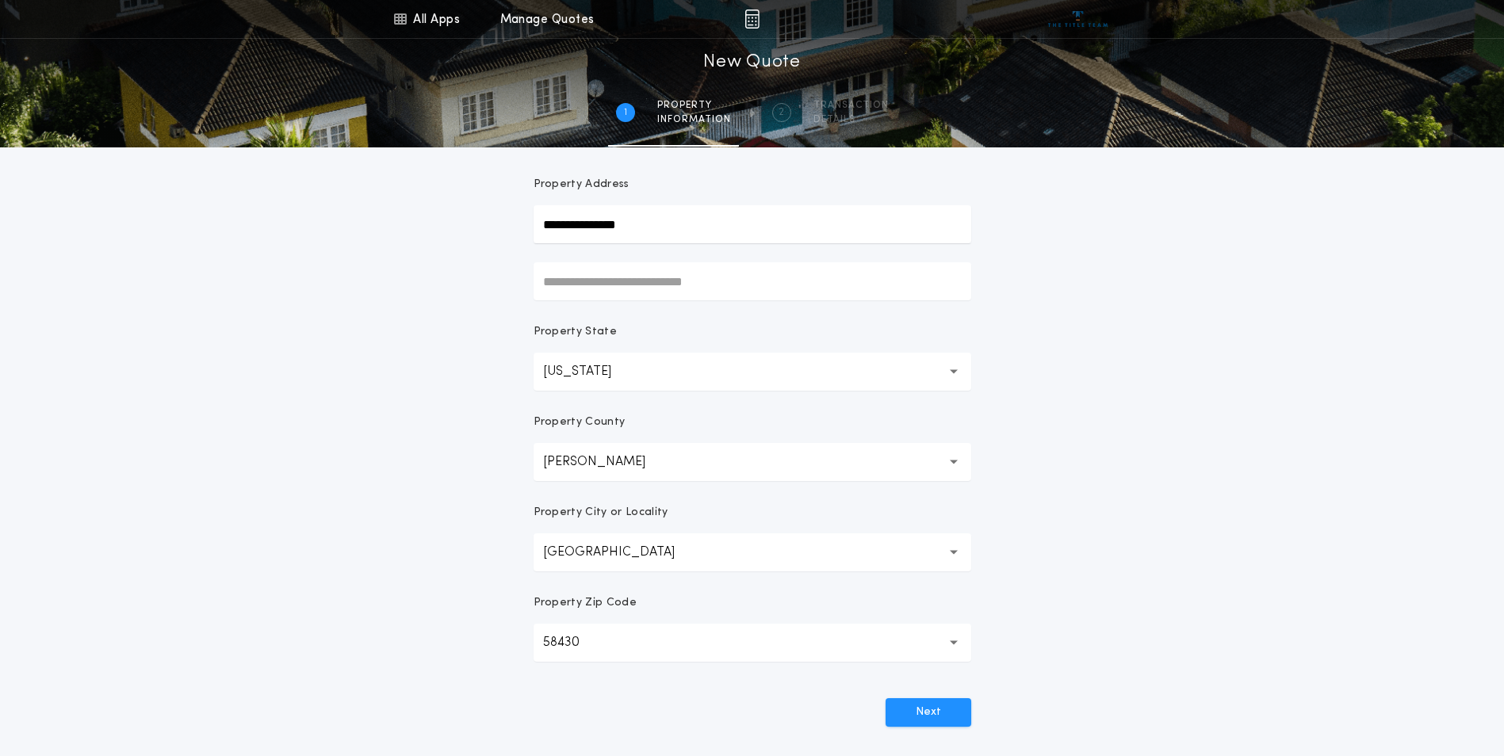
click at [639, 554] on p "[GEOGRAPHIC_DATA]" at bounding box center [621, 552] width 157 height 19
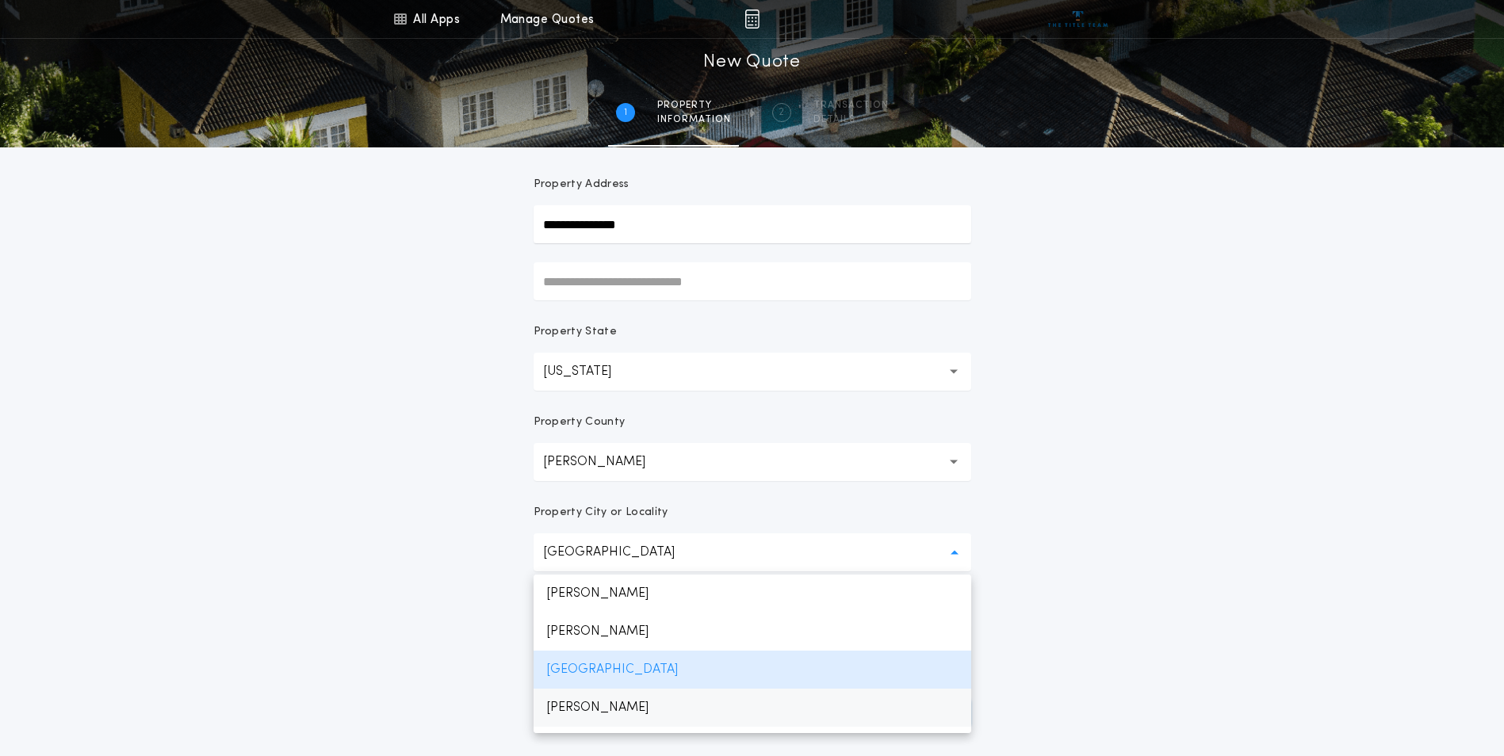
click at [621, 702] on p "[PERSON_NAME]" at bounding box center [753, 708] width 438 height 38
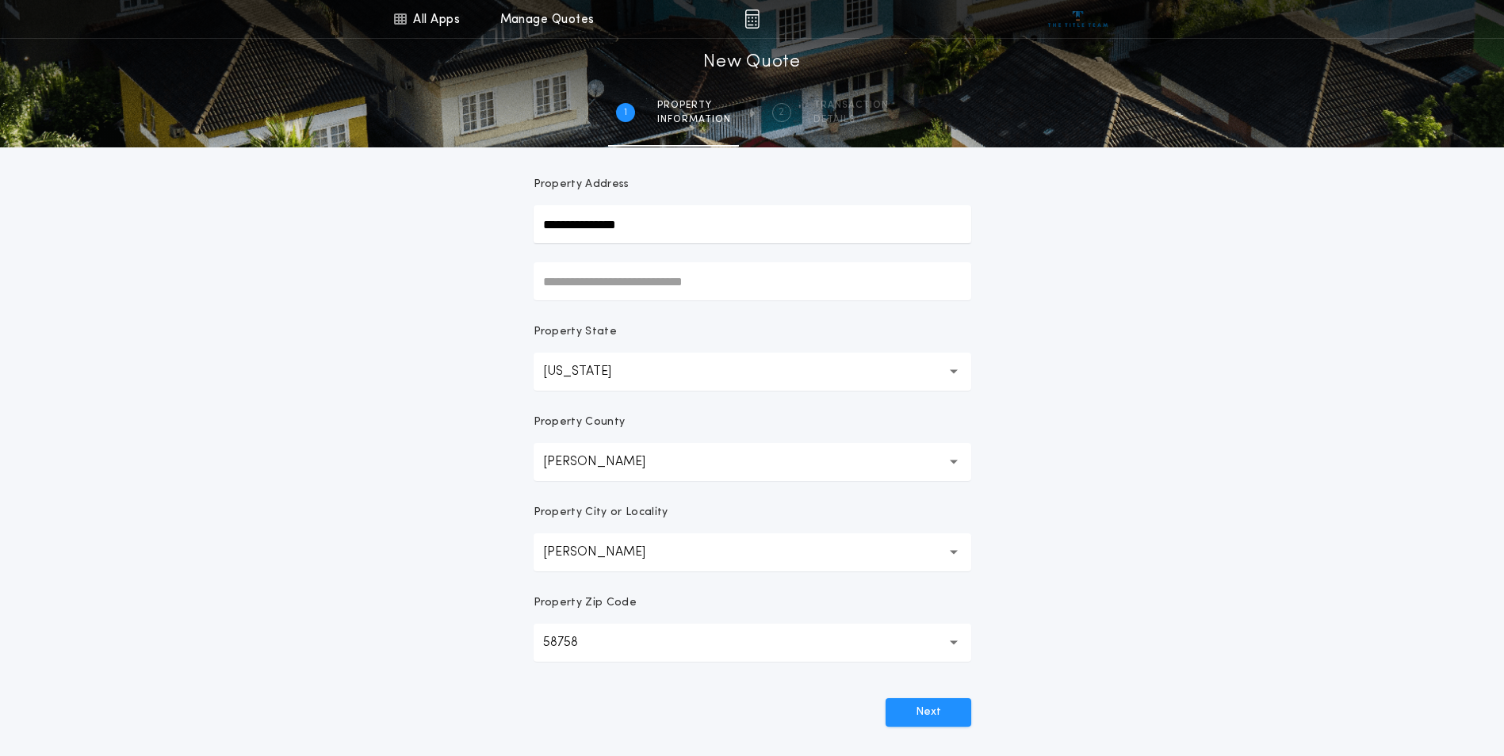
click at [660, 568] on button "[PERSON_NAME] ******" at bounding box center [753, 553] width 438 height 38
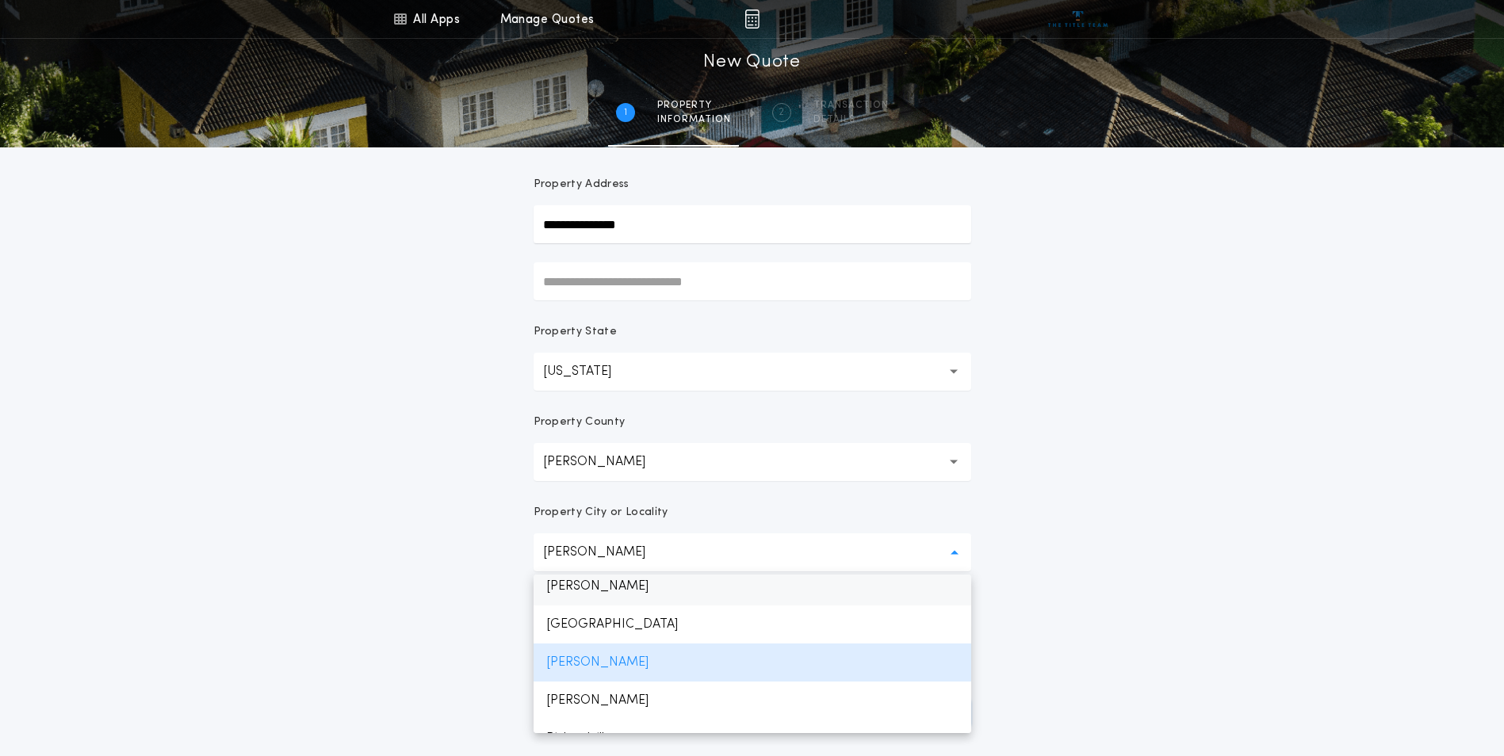
scroll to position [70, 0]
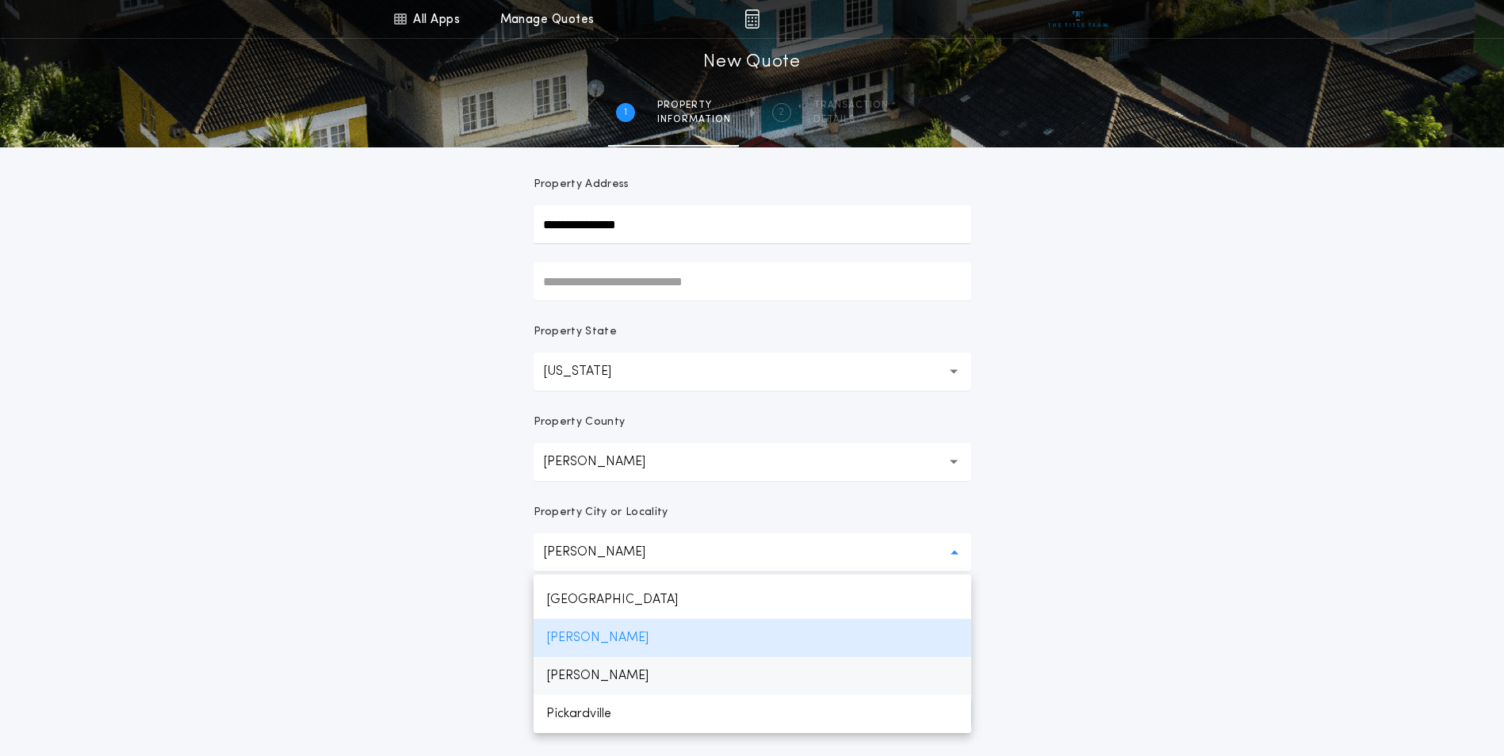
click at [671, 680] on p "[PERSON_NAME]" at bounding box center [753, 676] width 438 height 38
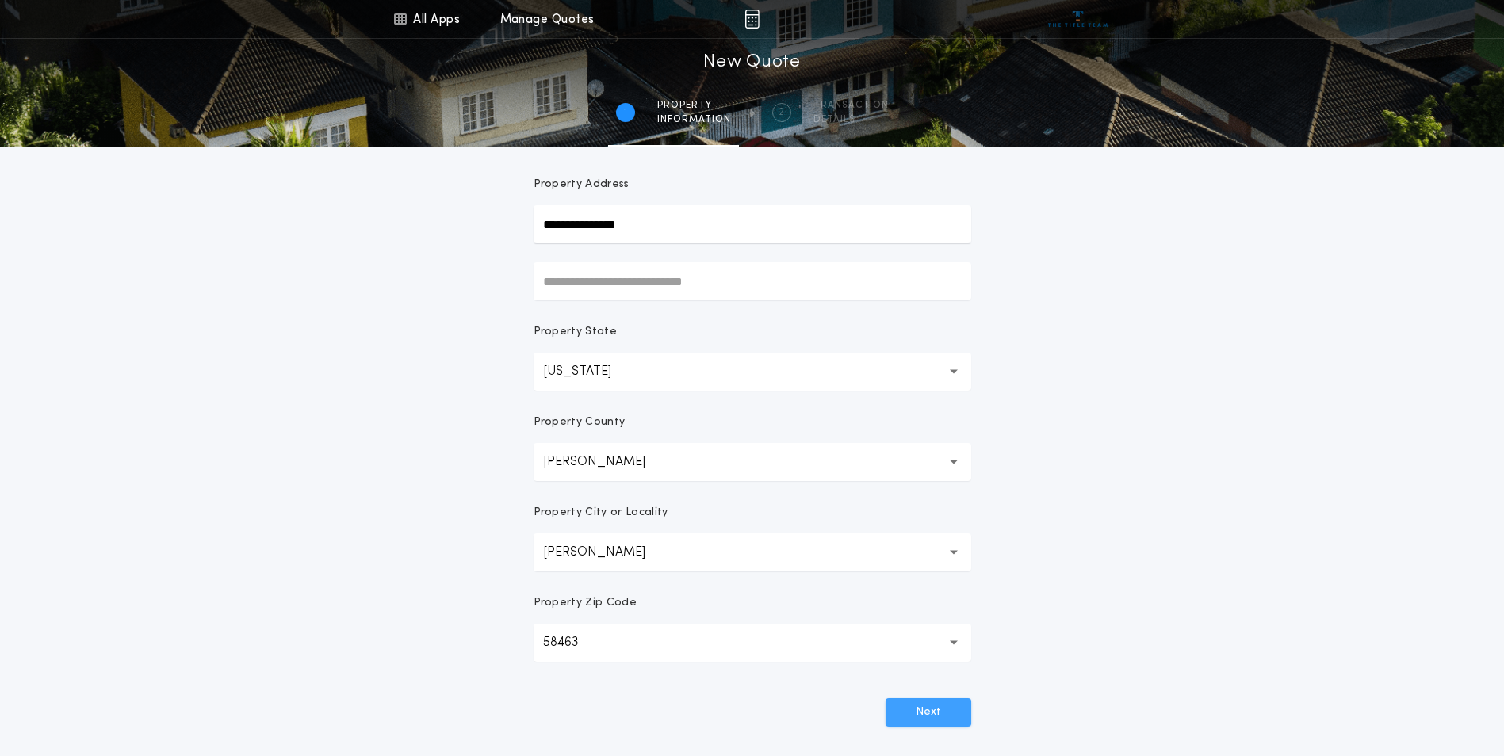
click at [889, 701] on button "Next" at bounding box center [929, 712] width 86 height 29
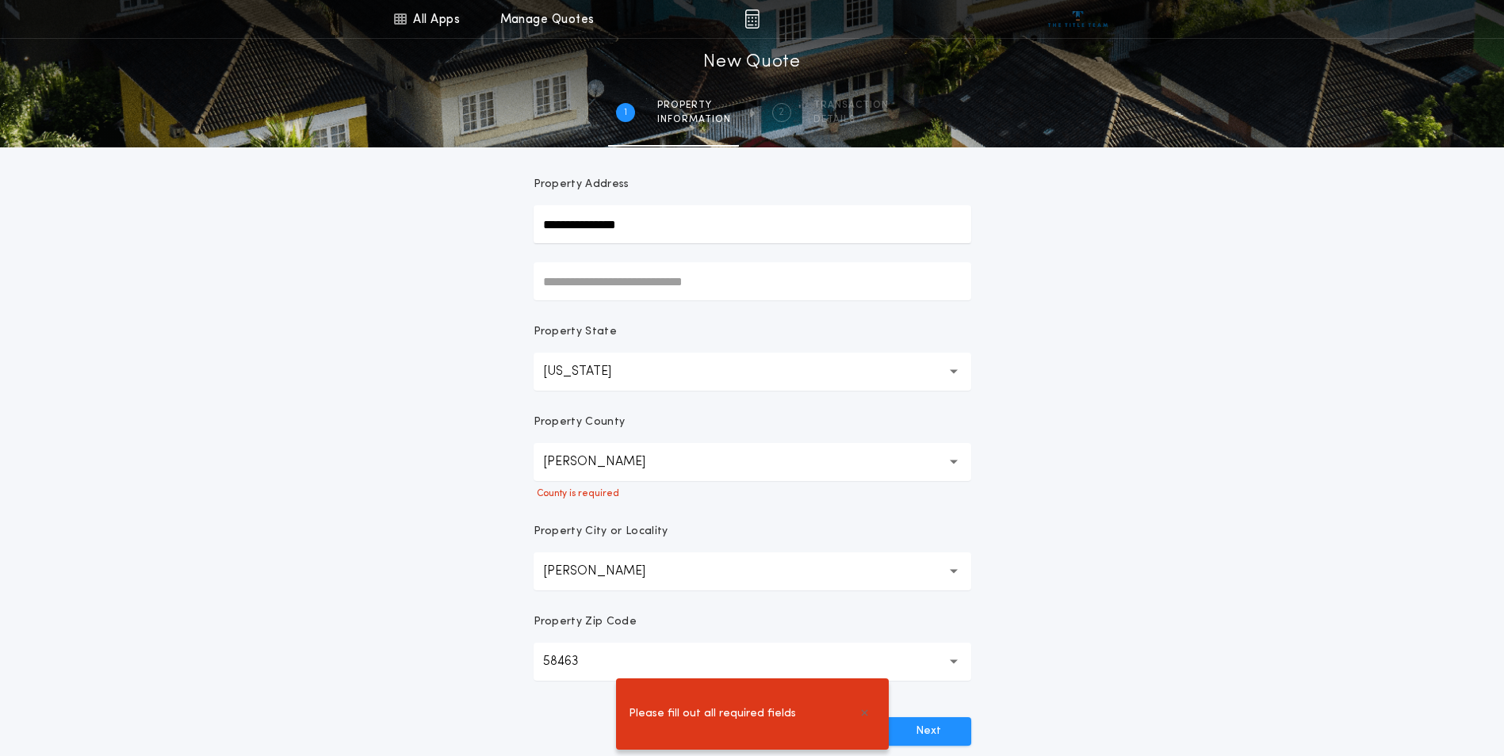
click at [702, 461] on button "[PERSON_NAME]" at bounding box center [753, 462] width 438 height 38
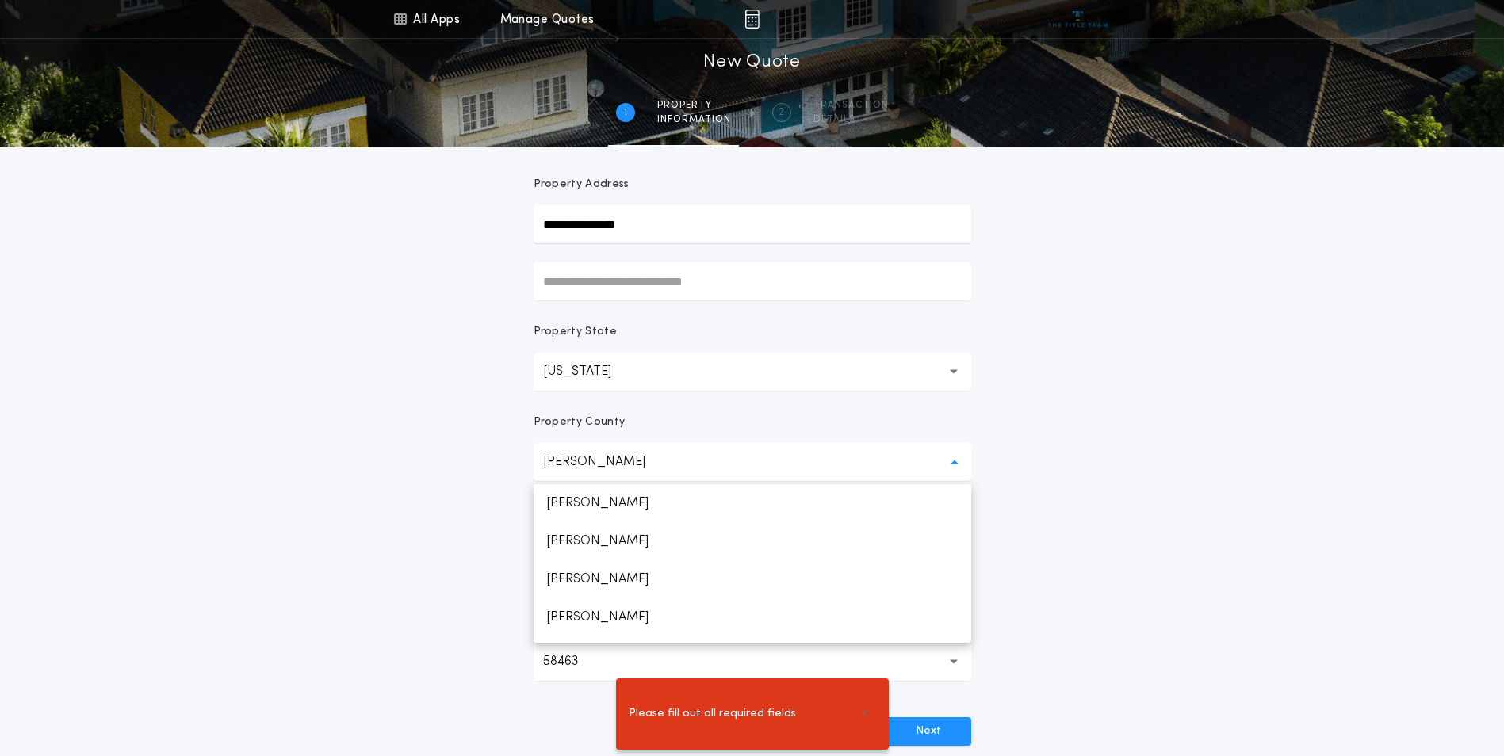
scroll to position [1440, 0]
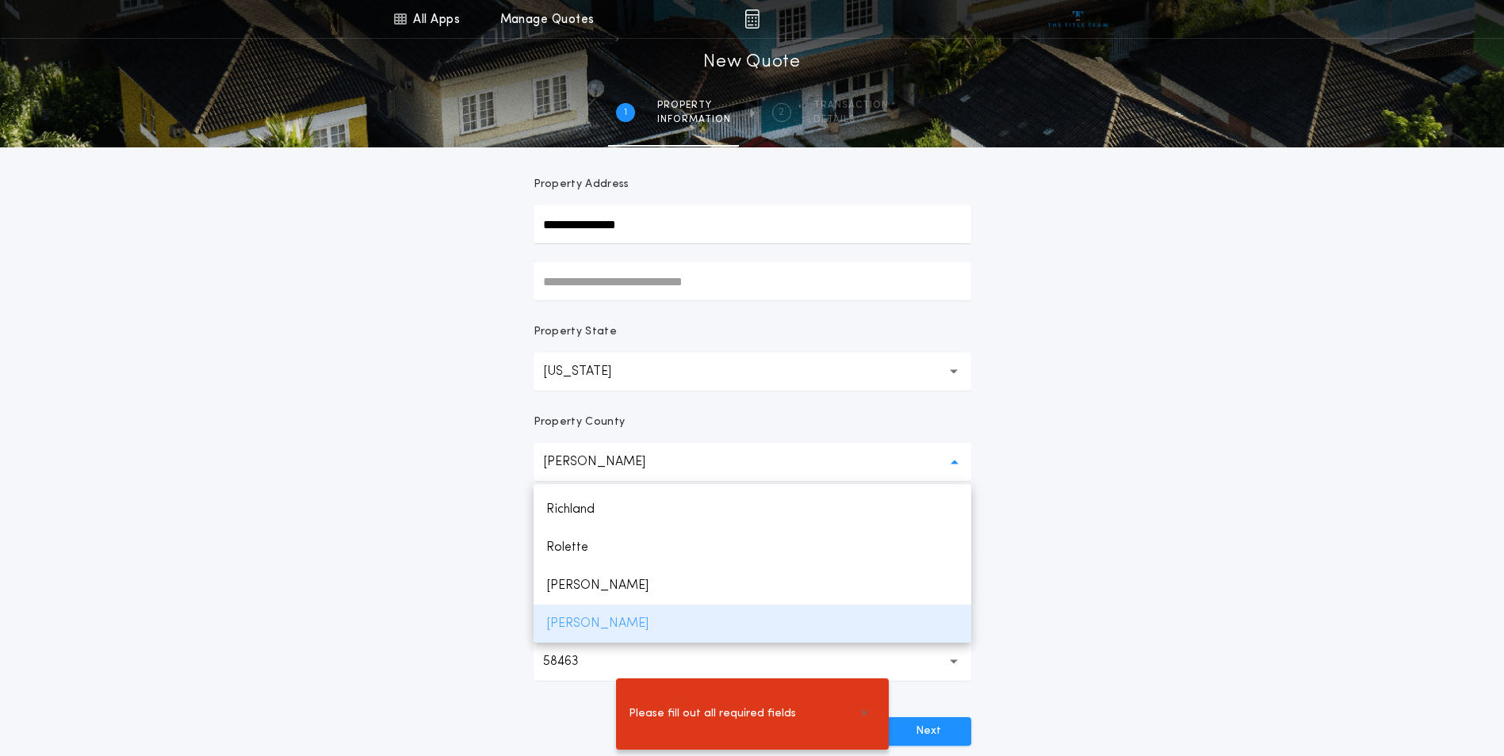
click at [657, 632] on p "[PERSON_NAME]" at bounding box center [753, 624] width 438 height 38
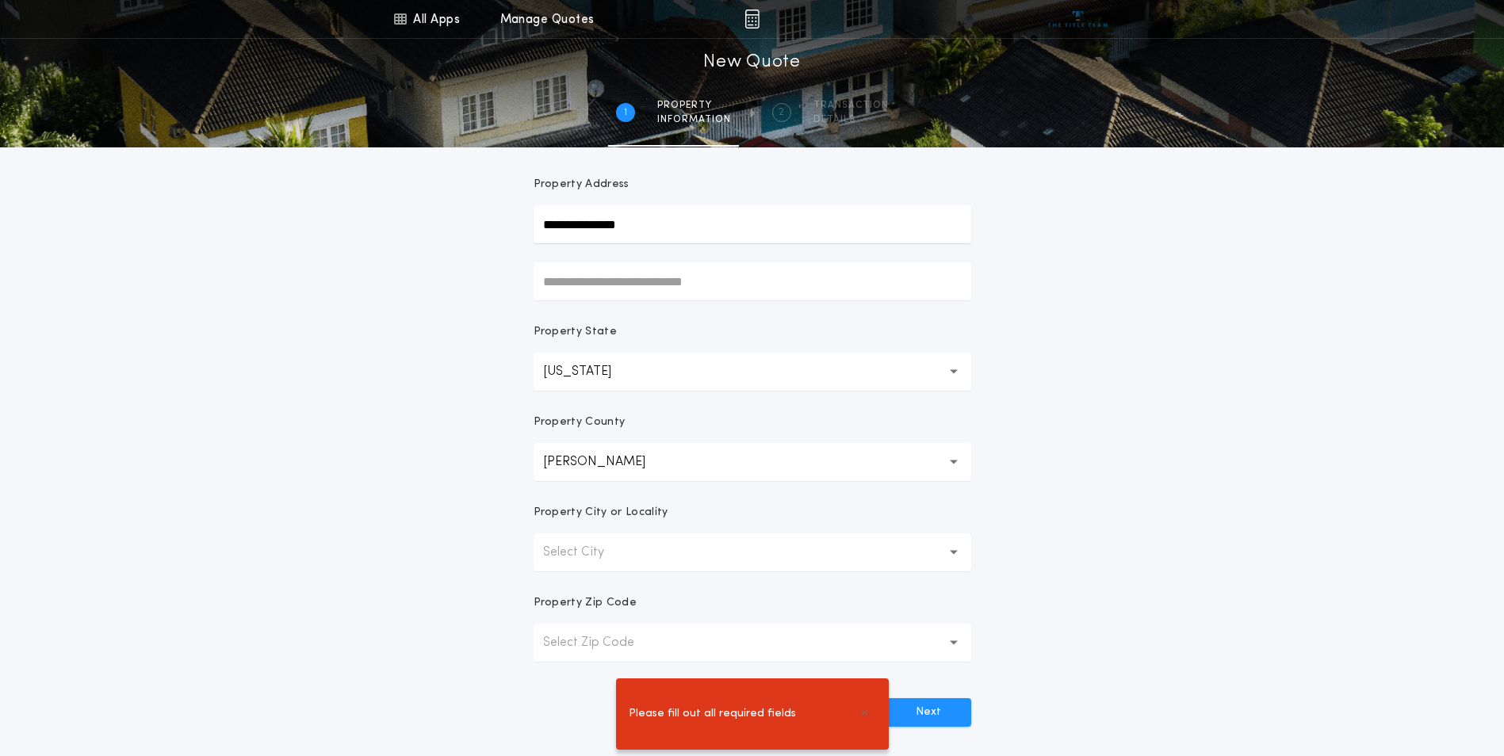
click at [797, 549] on button "Select City" at bounding box center [753, 553] width 438 height 38
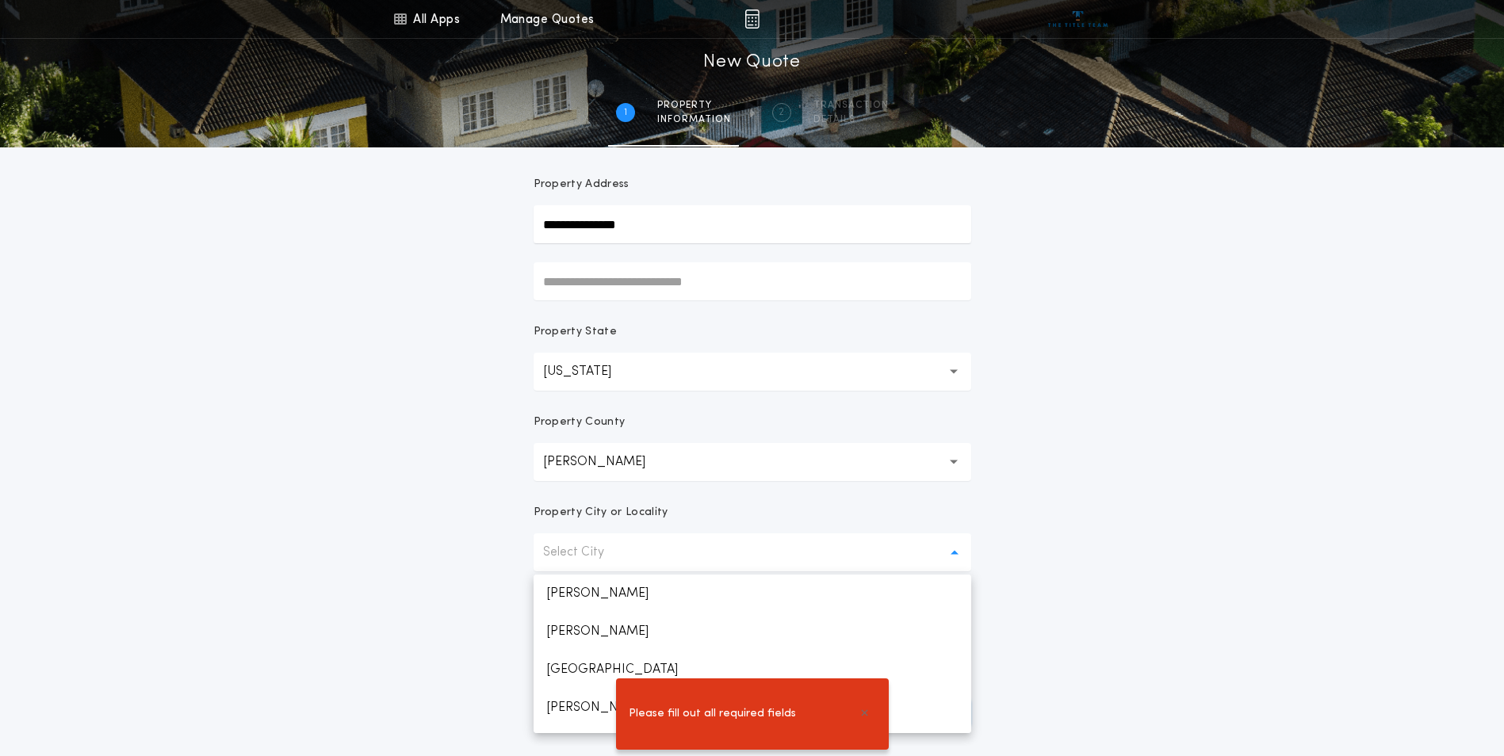
click at [1160, 516] on div "**********" at bounding box center [752, 335] width 1504 height 906
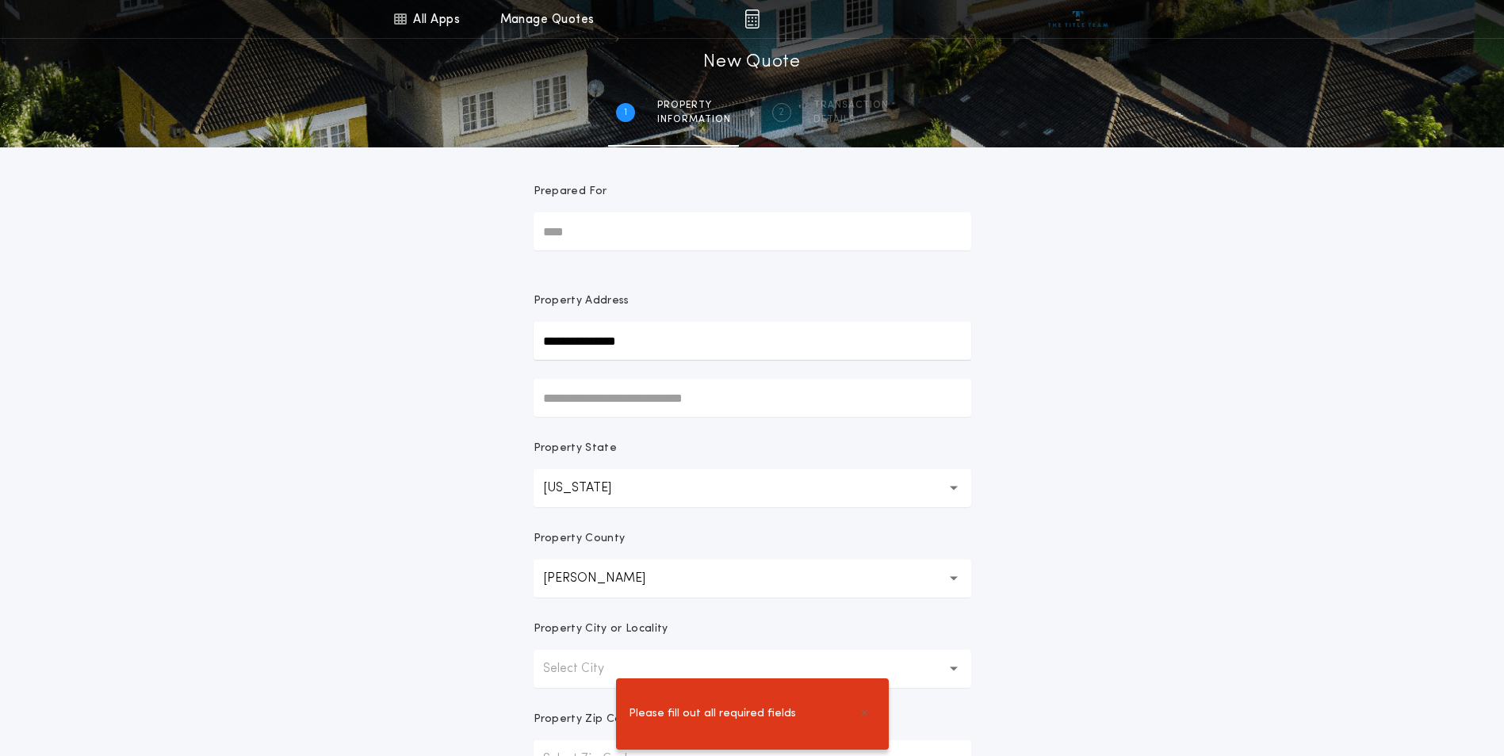
scroll to position [0, 0]
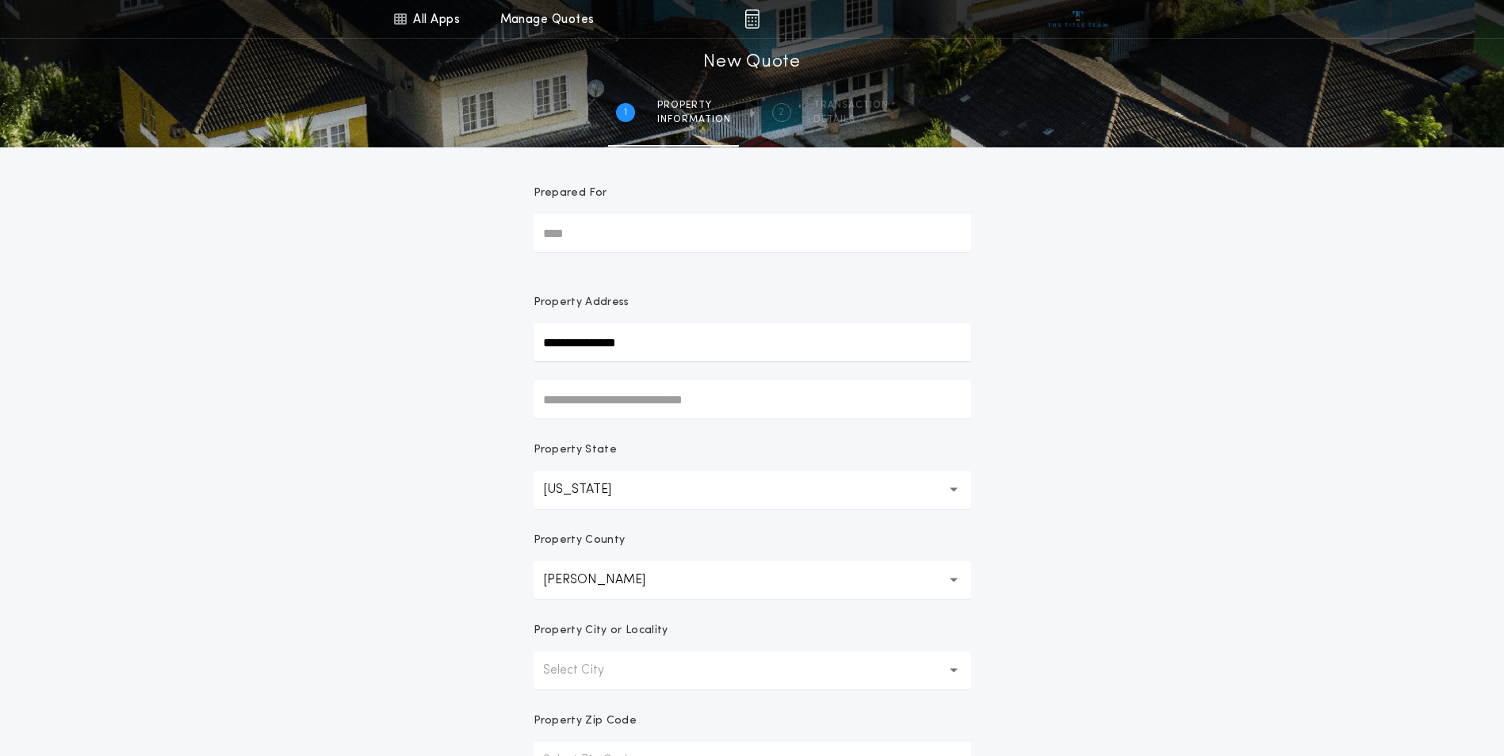
click at [776, 344] on input "**********" at bounding box center [753, 342] width 438 height 38
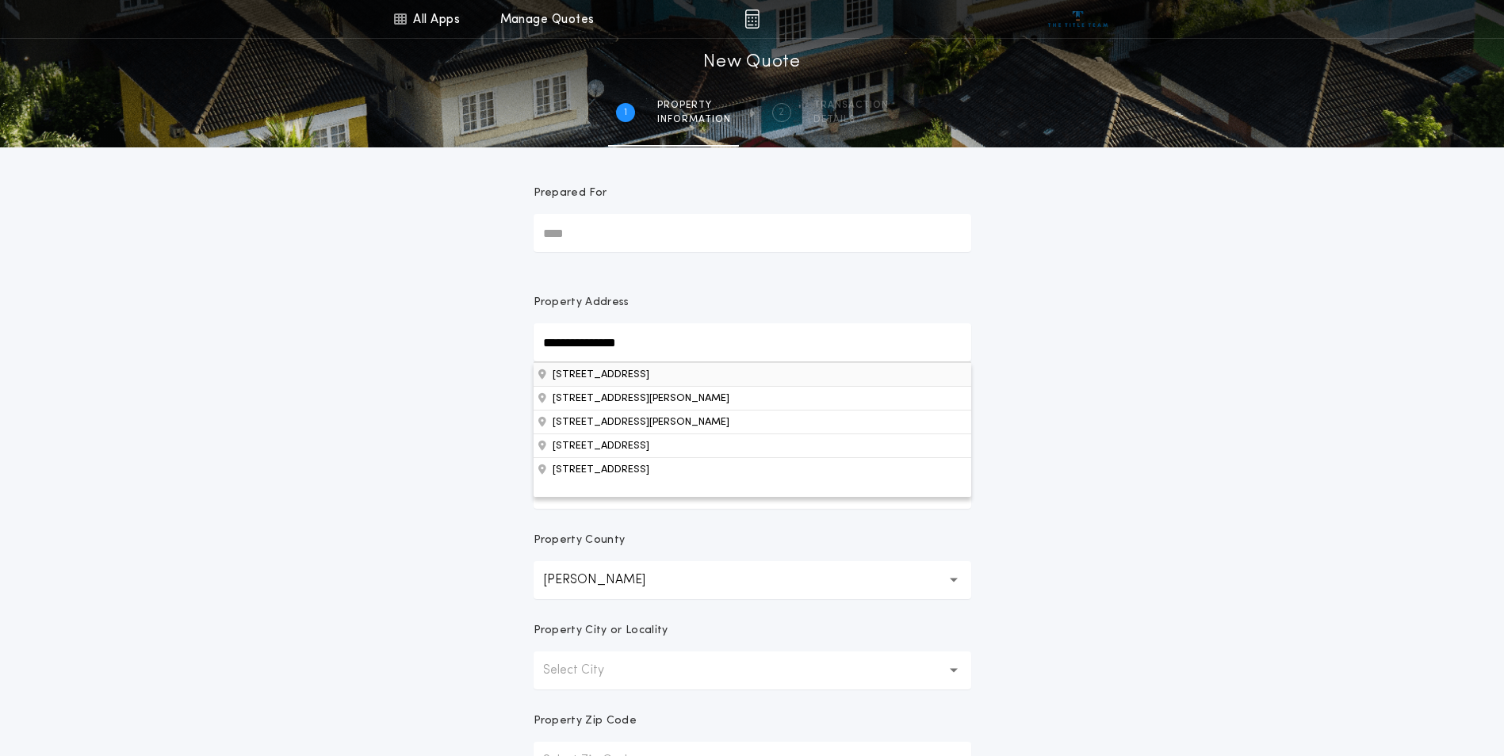
click at [695, 381] on button "[STREET_ADDRESS]" at bounding box center [753, 374] width 438 height 24
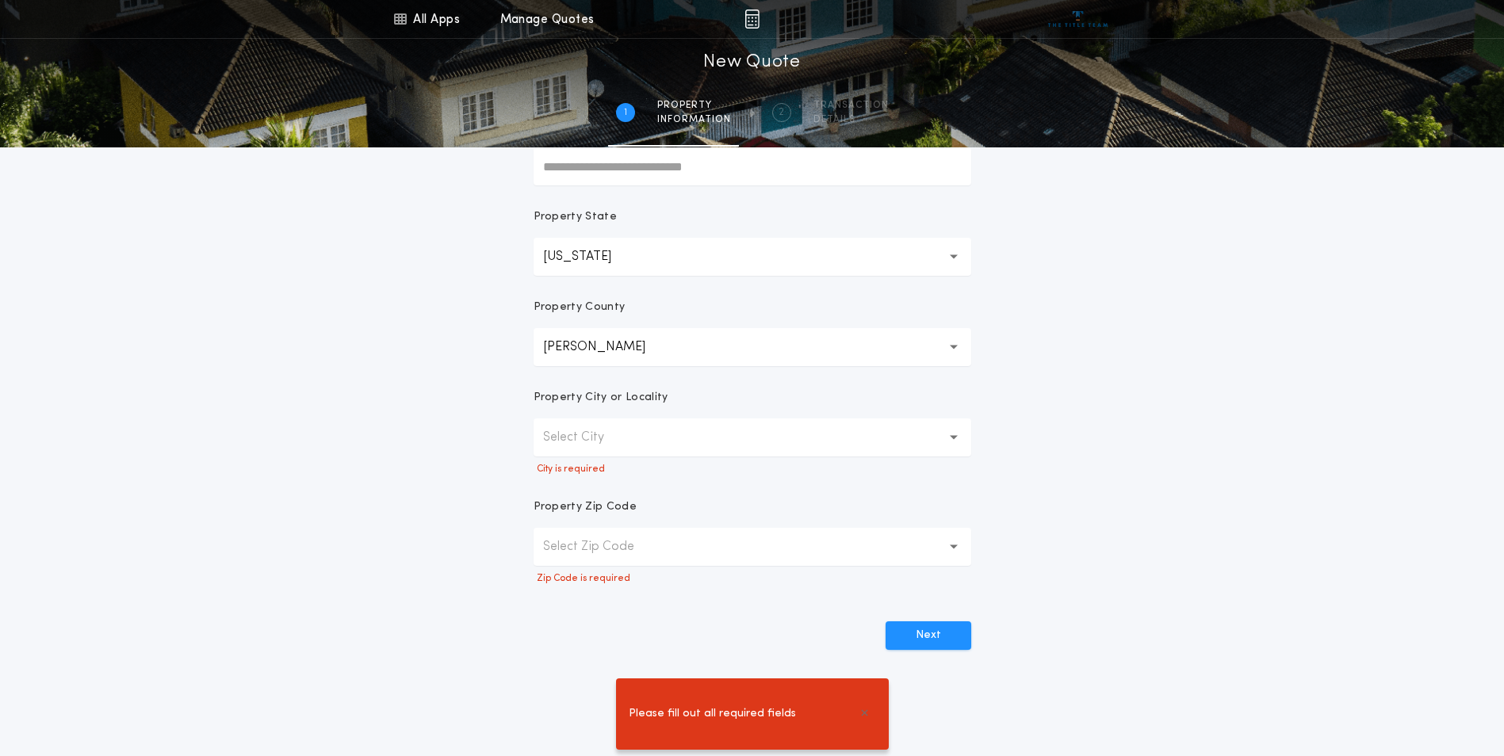
scroll to position [238, 0]
click at [687, 430] on button "Select City" at bounding box center [753, 433] width 438 height 38
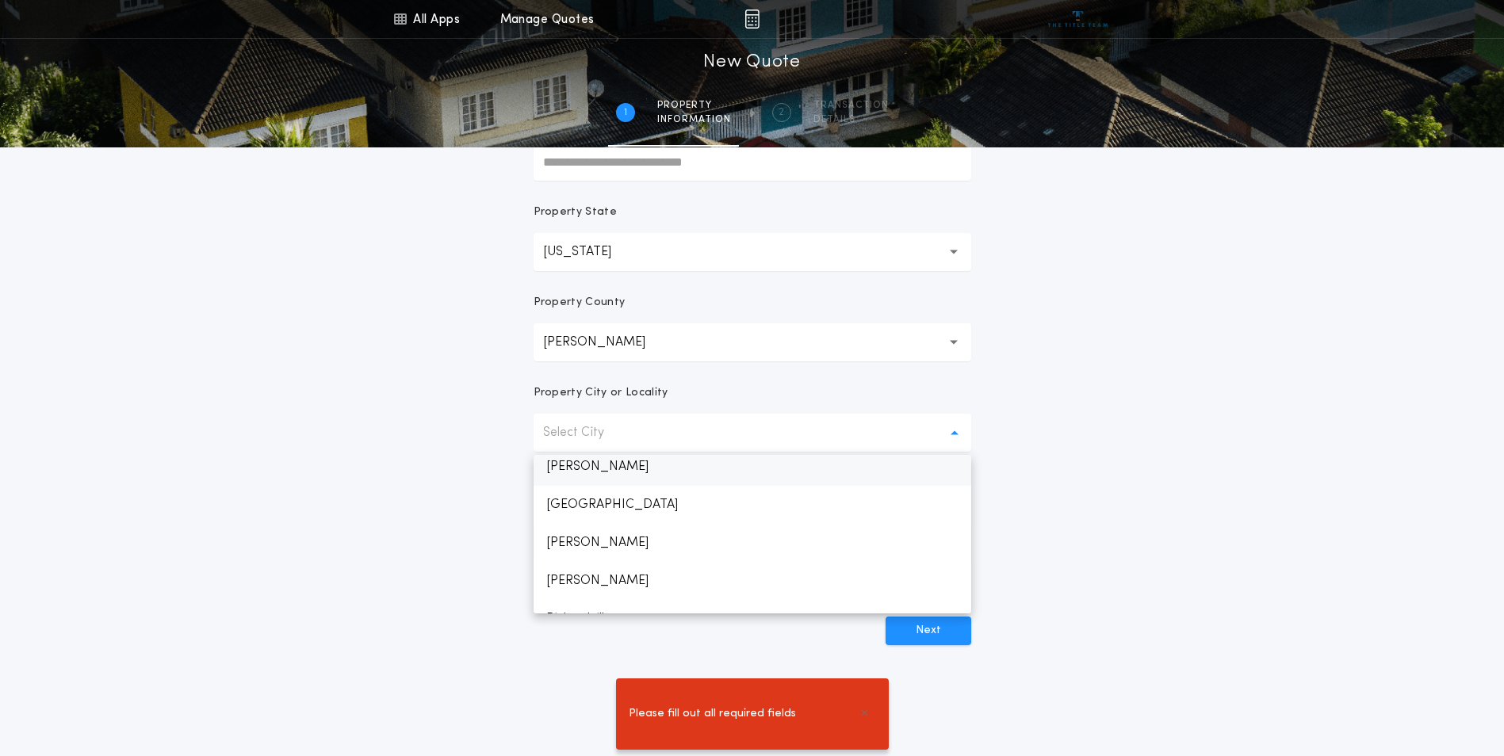
scroll to position [70, 0]
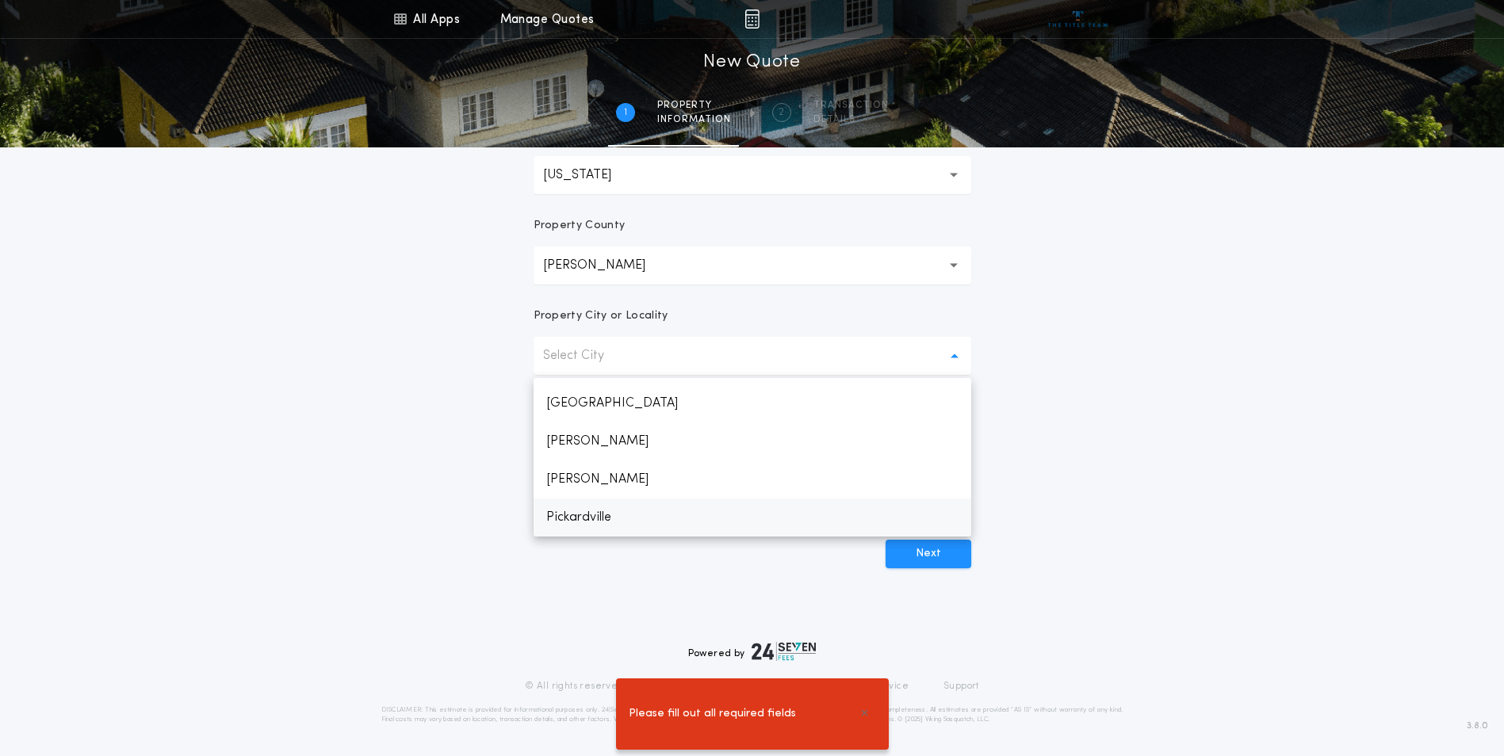
click at [655, 515] on p "Pickardville" at bounding box center [753, 518] width 438 height 38
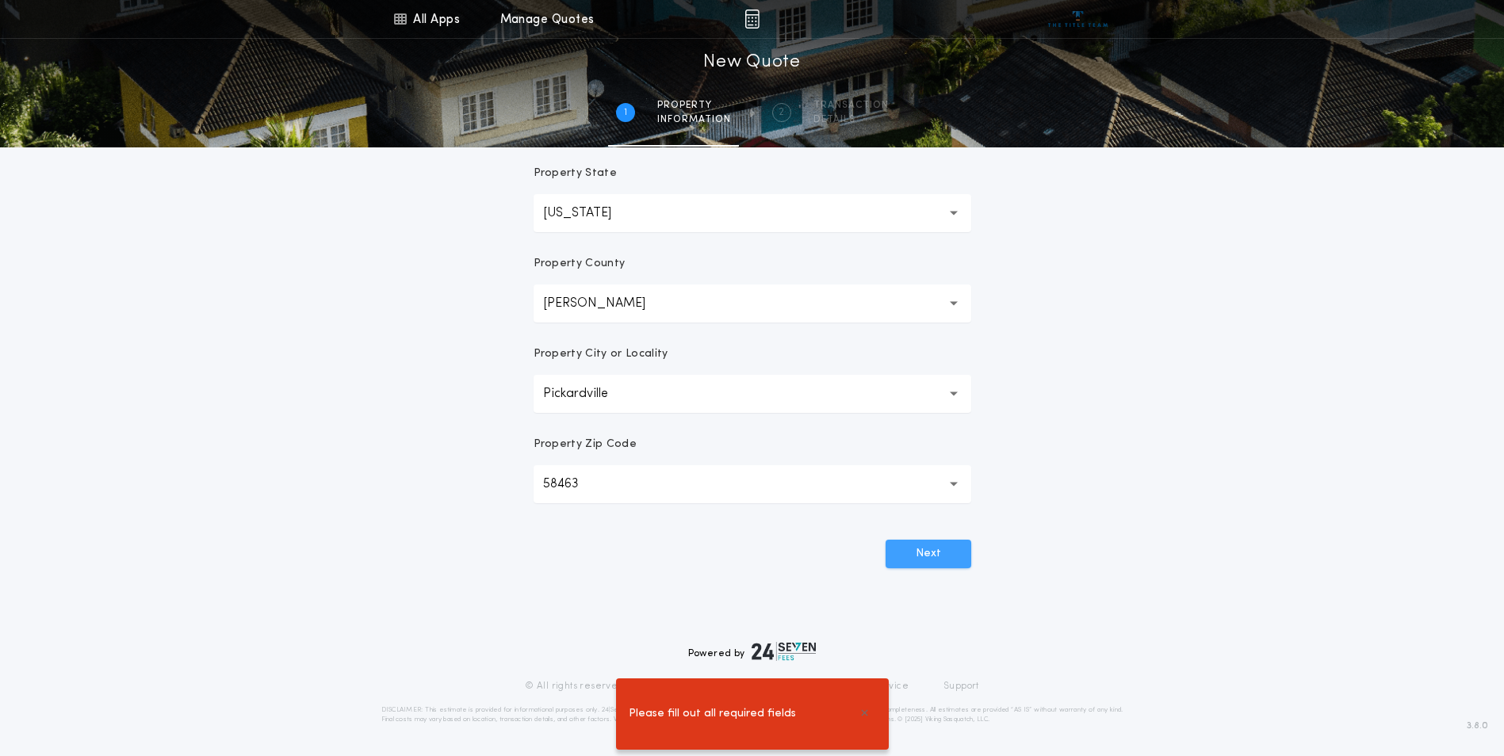
click at [946, 566] on button "Next" at bounding box center [929, 554] width 86 height 29
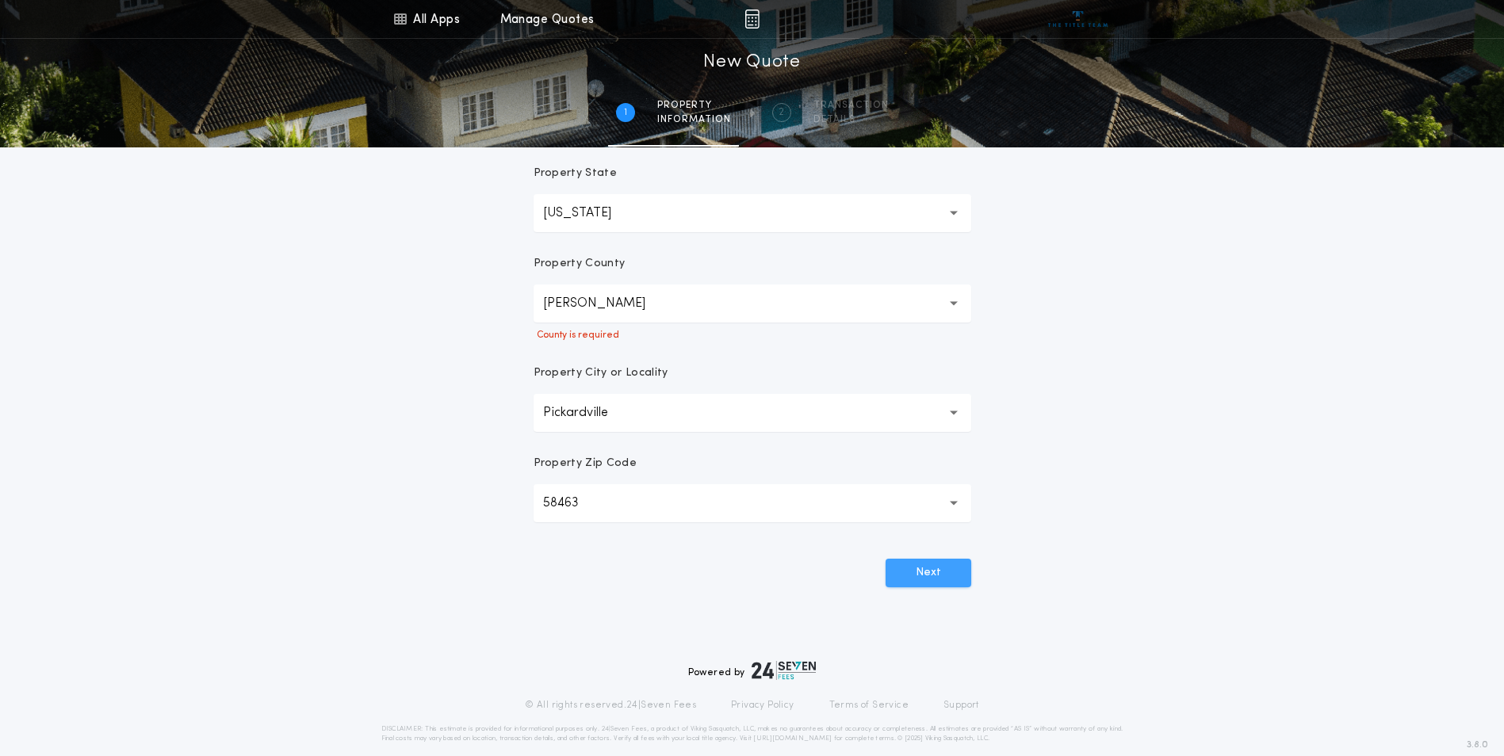
click at [941, 576] on button "Next" at bounding box center [929, 573] width 86 height 29
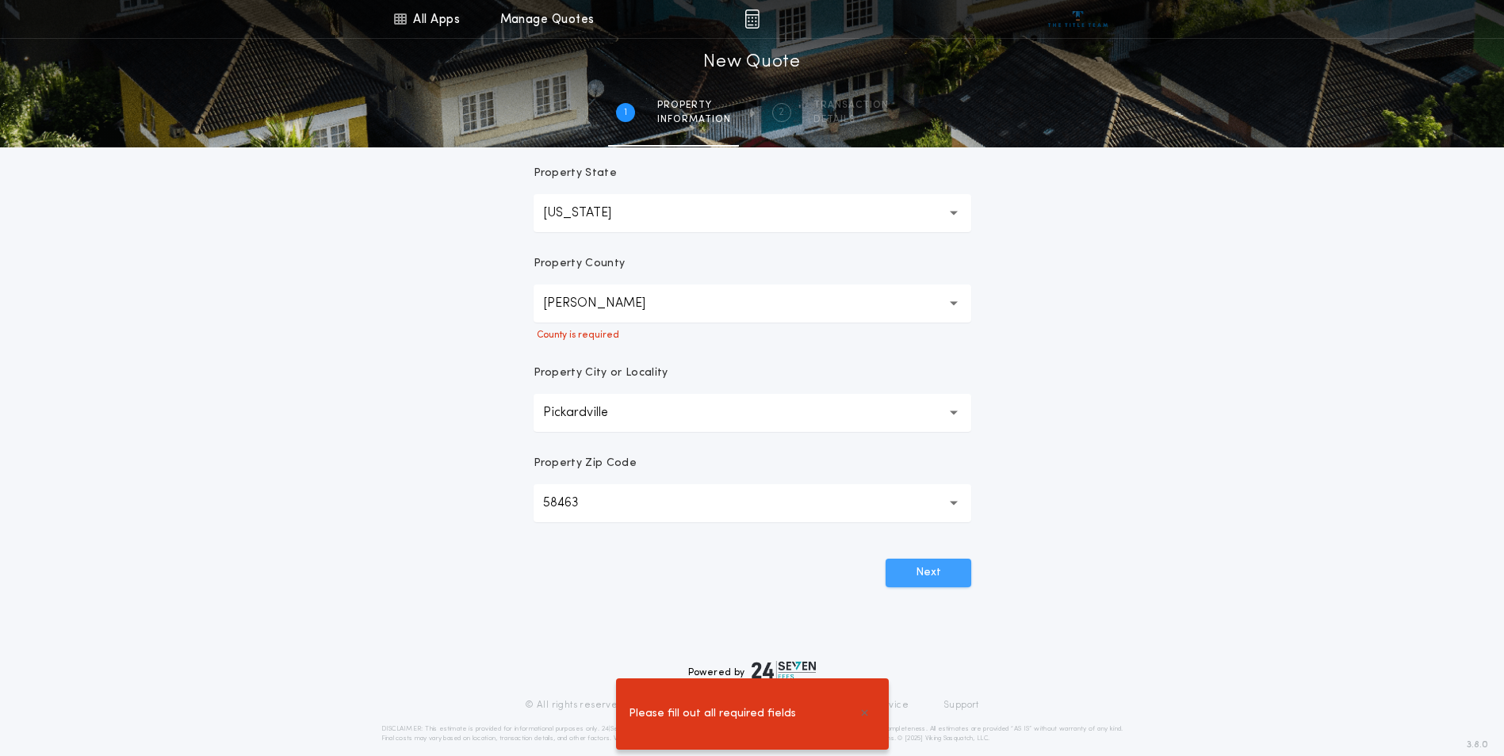
scroll to position [0, 0]
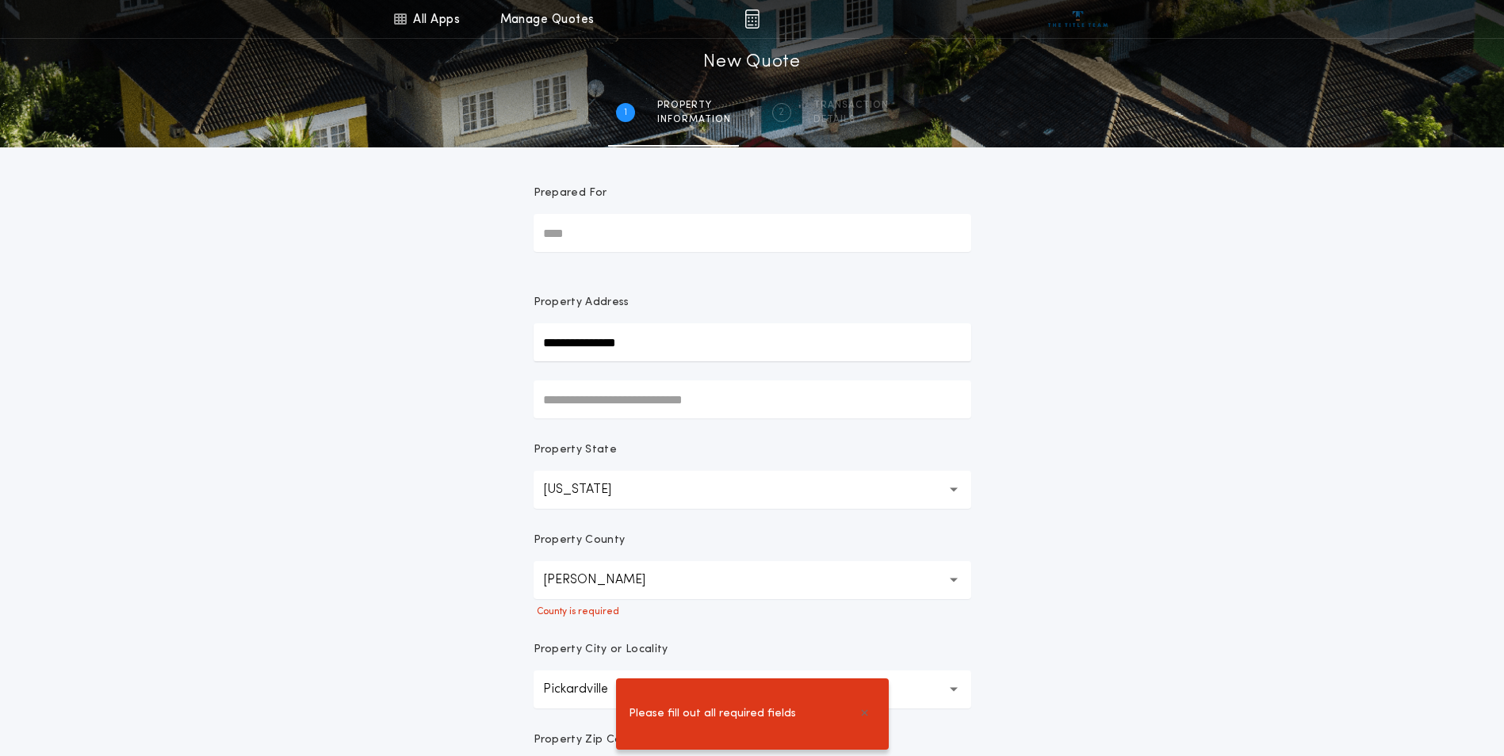
click at [790, 573] on button "[PERSON_NAME]" at bounding box center [753, 580] width 438 height 38
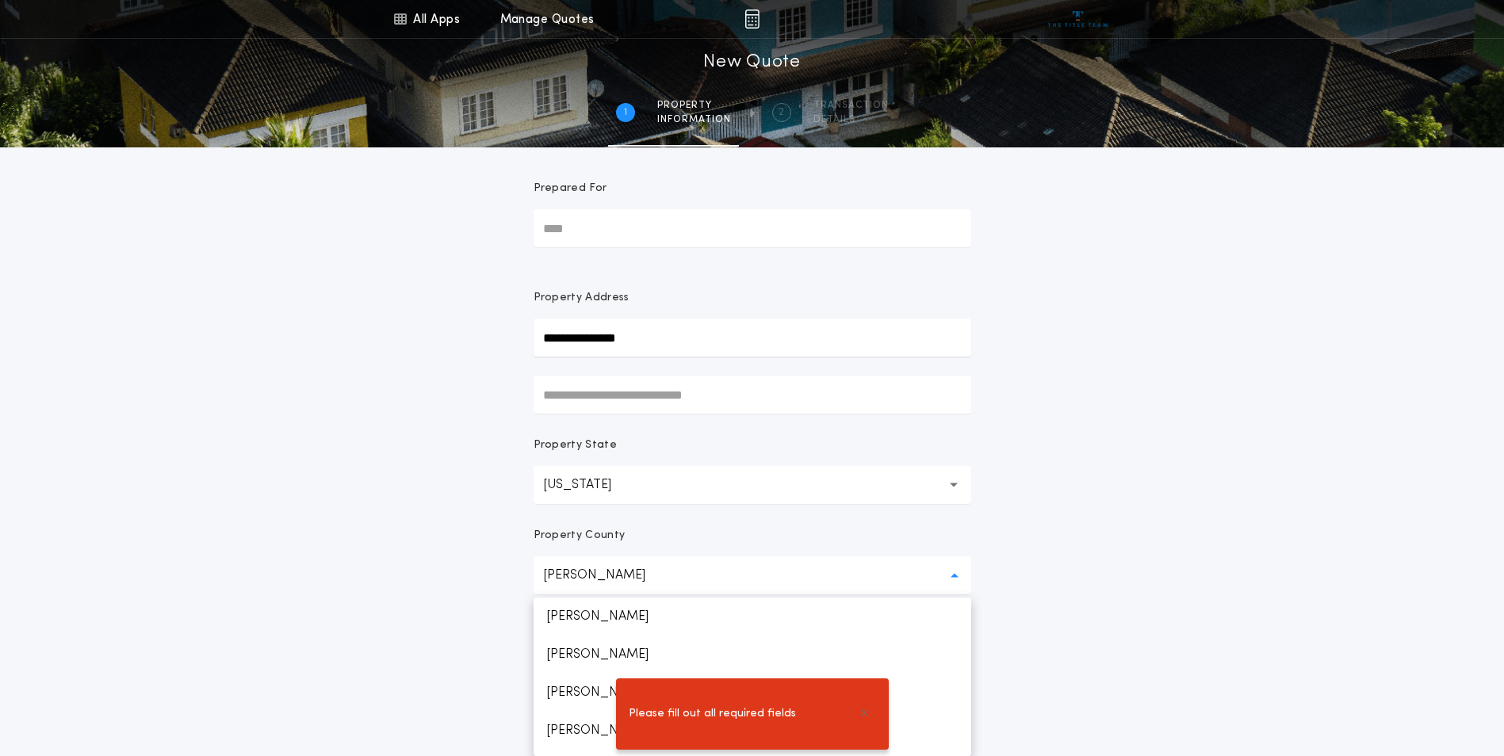
scroll to position [1440, 0]
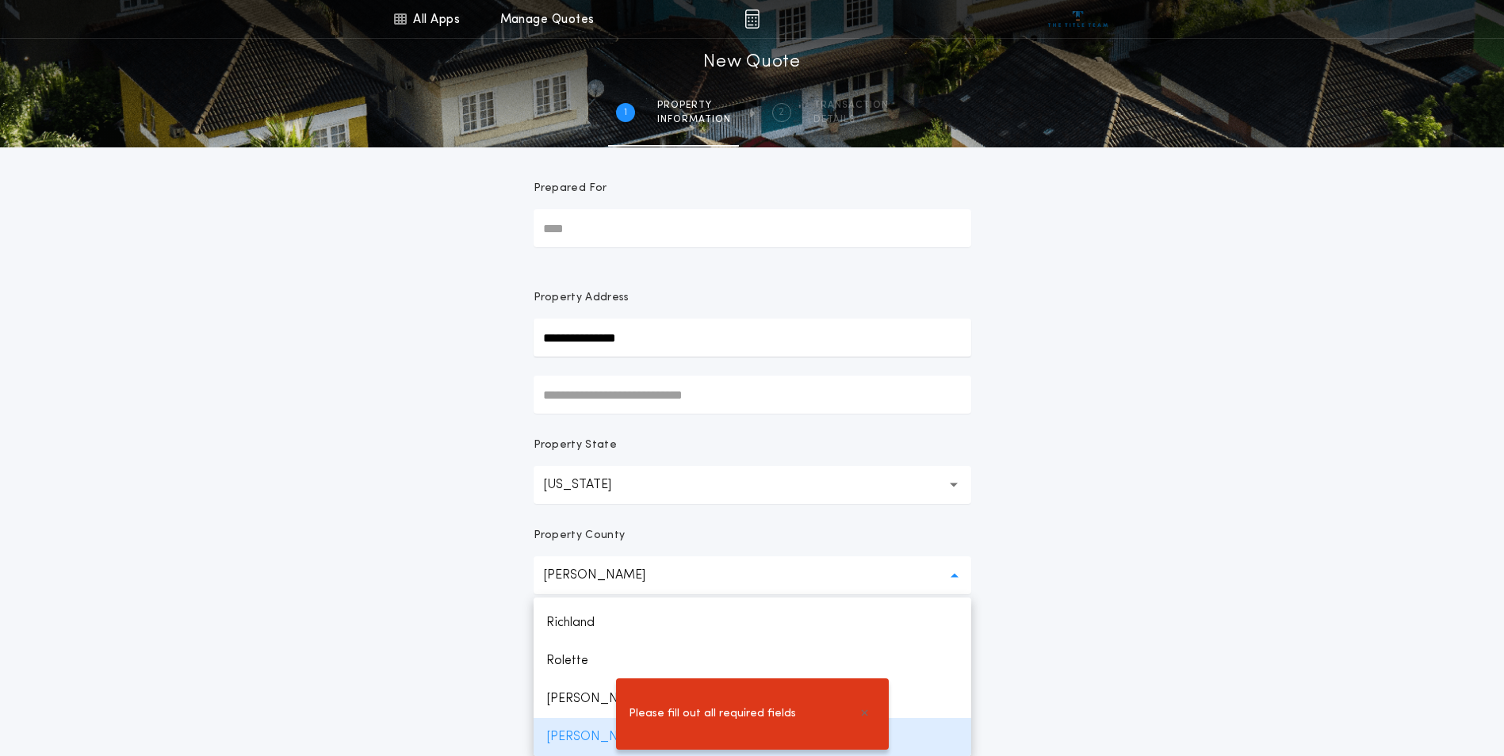
click at [561, 732] on div "Please fill out all required fields" at bounding box center [752, 714] width 1504 height 84
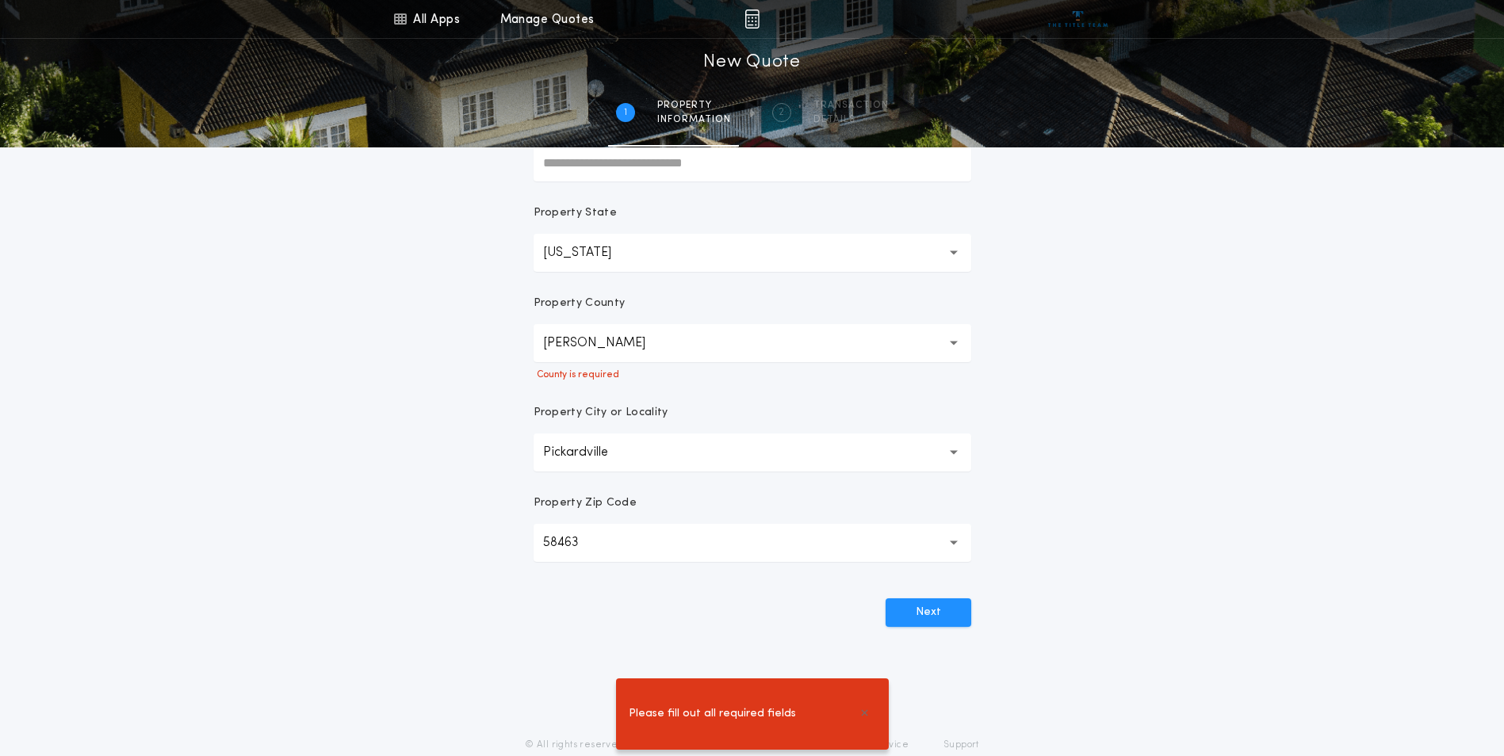
scroll to position [243, 0]
click at [939, 606] on button "Next" at bounding box center [929, 607] width 86 height 29
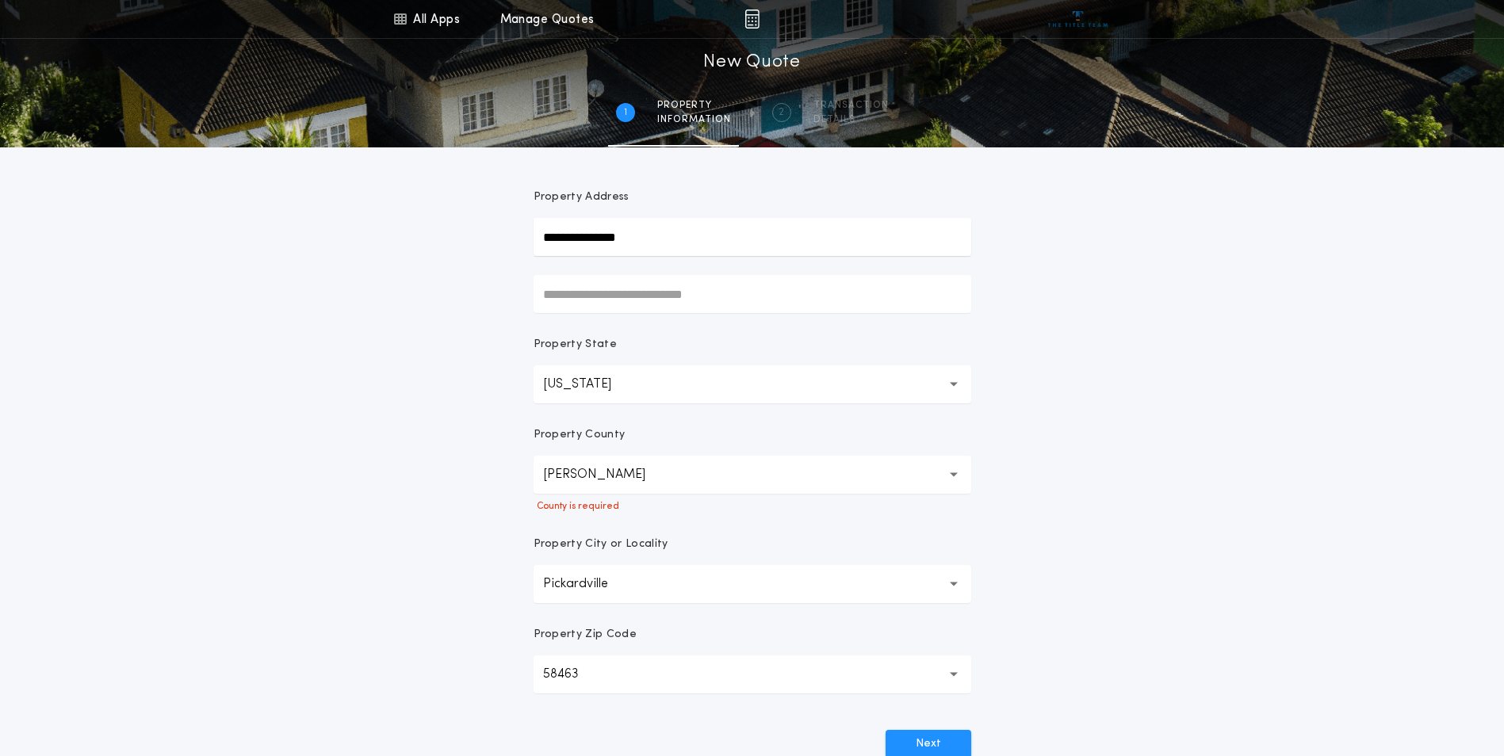
scroll to position [84, 0]
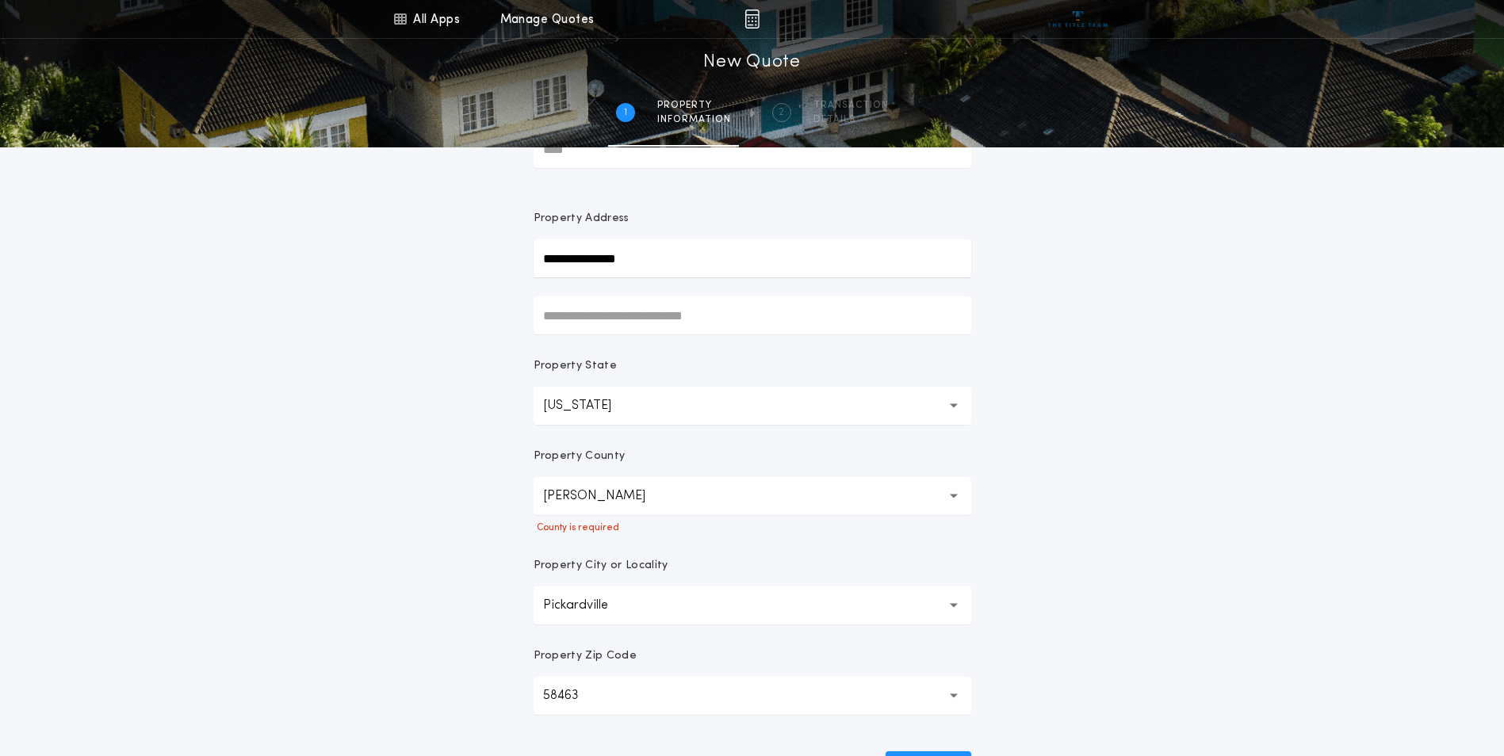
click at [957, 504] on button "[PERSON_NAME]" at bounding box center [753, 496] width 438 height 38
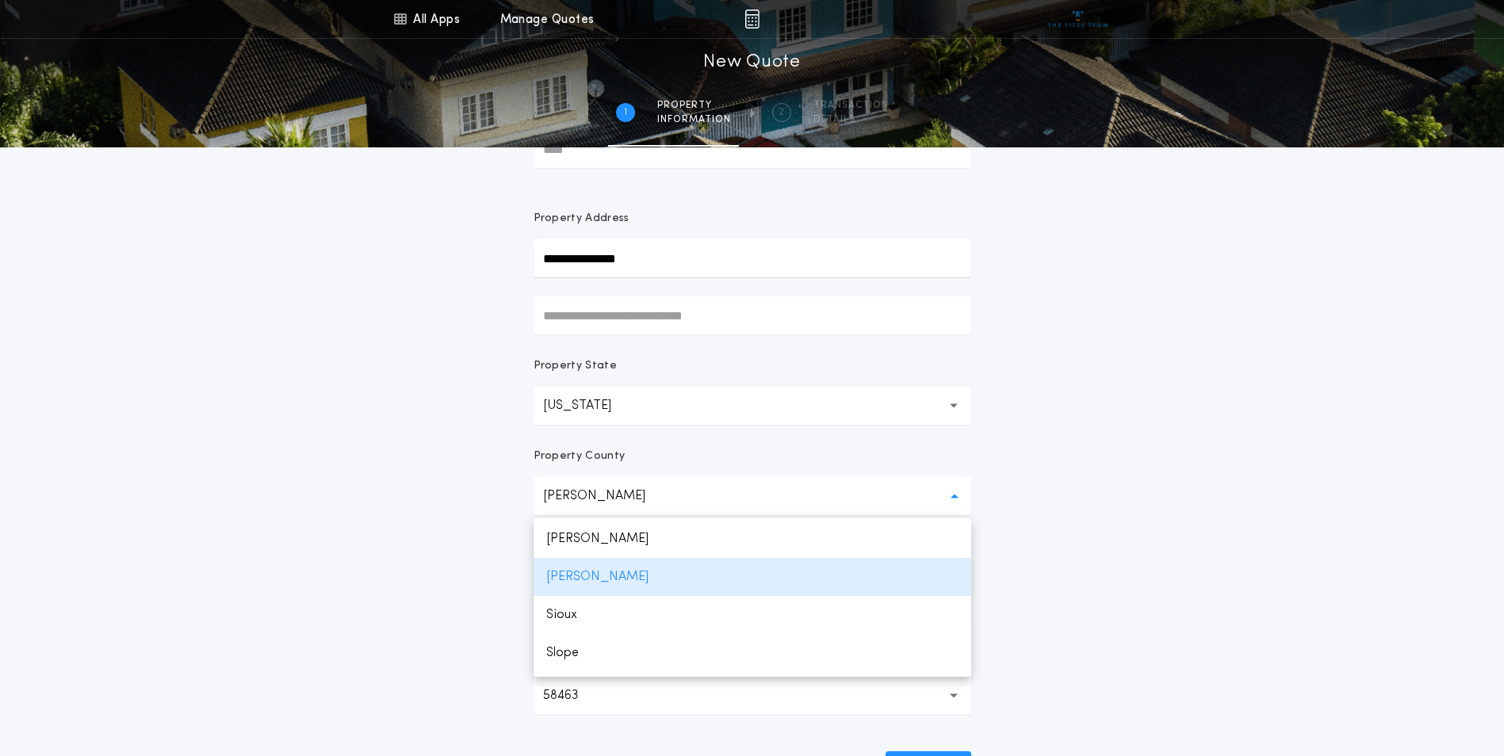
scroll to position [1519, 0]
click at [589, 585] on p "[PERSON_NAME]" at bounding box center [753, 579] width 438 height 38
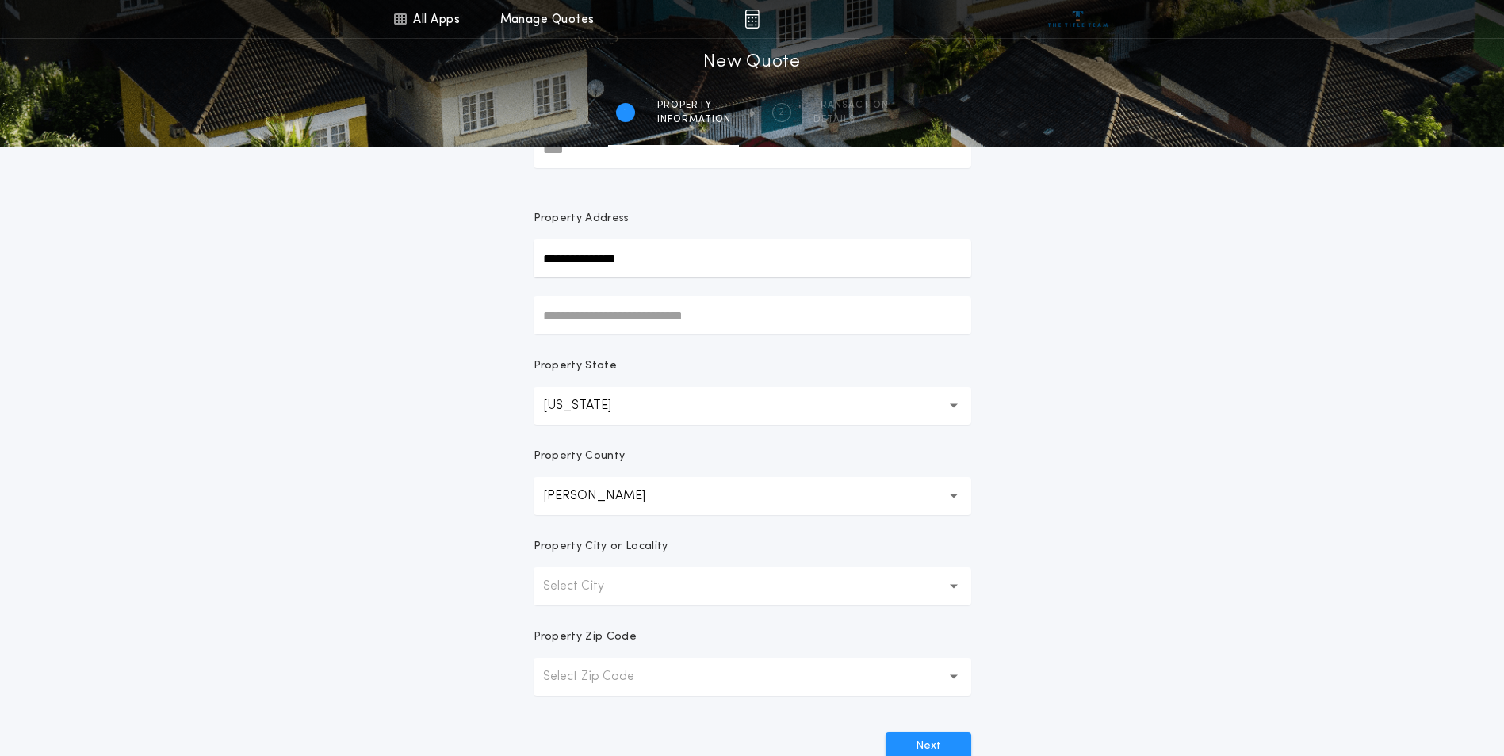
click at [600, 585] on p "Select City" at bounding box center [586, 586] width 86 height 19
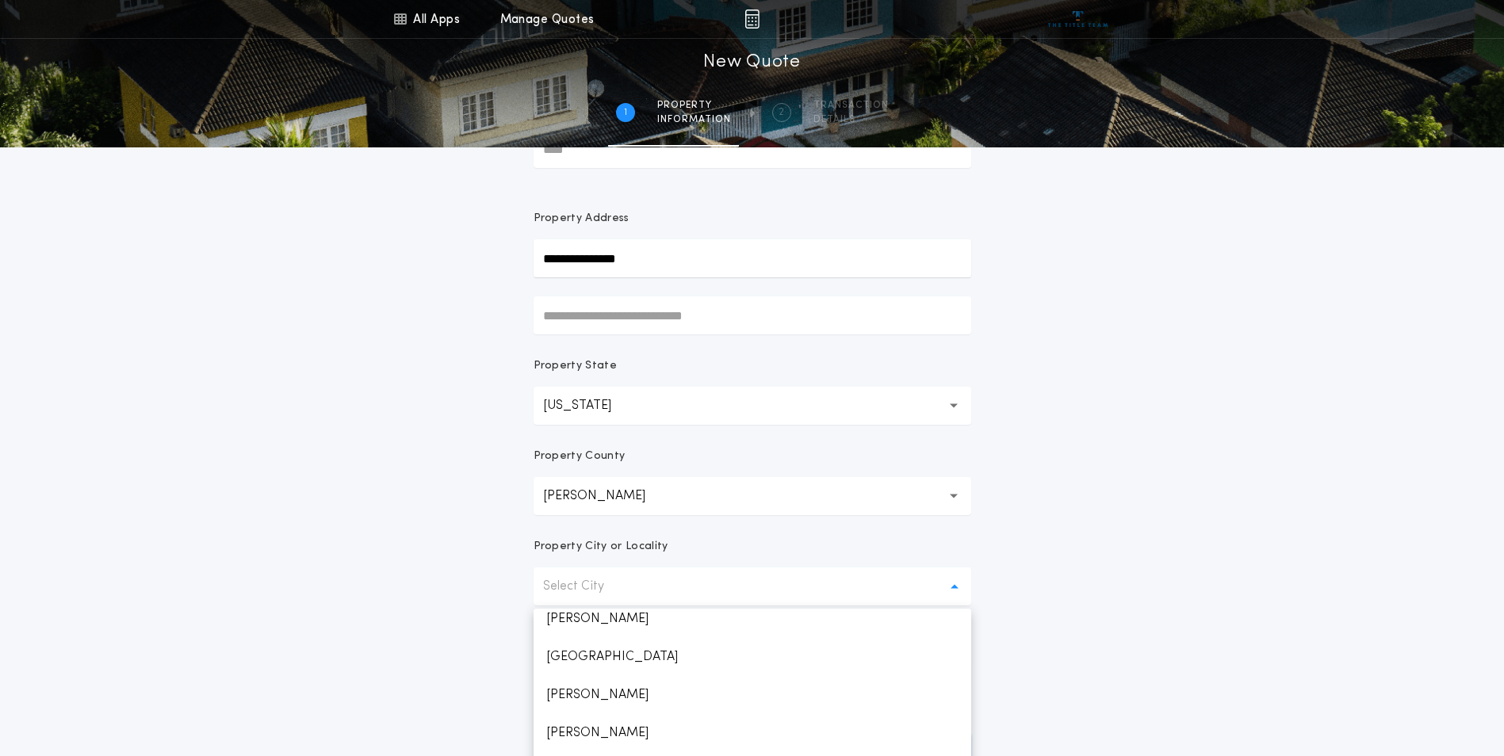
scroll to position [70, 0]
click at [660, 495] on button "Sheridan ********" at bounding box center [753, 496] width 438 height 38
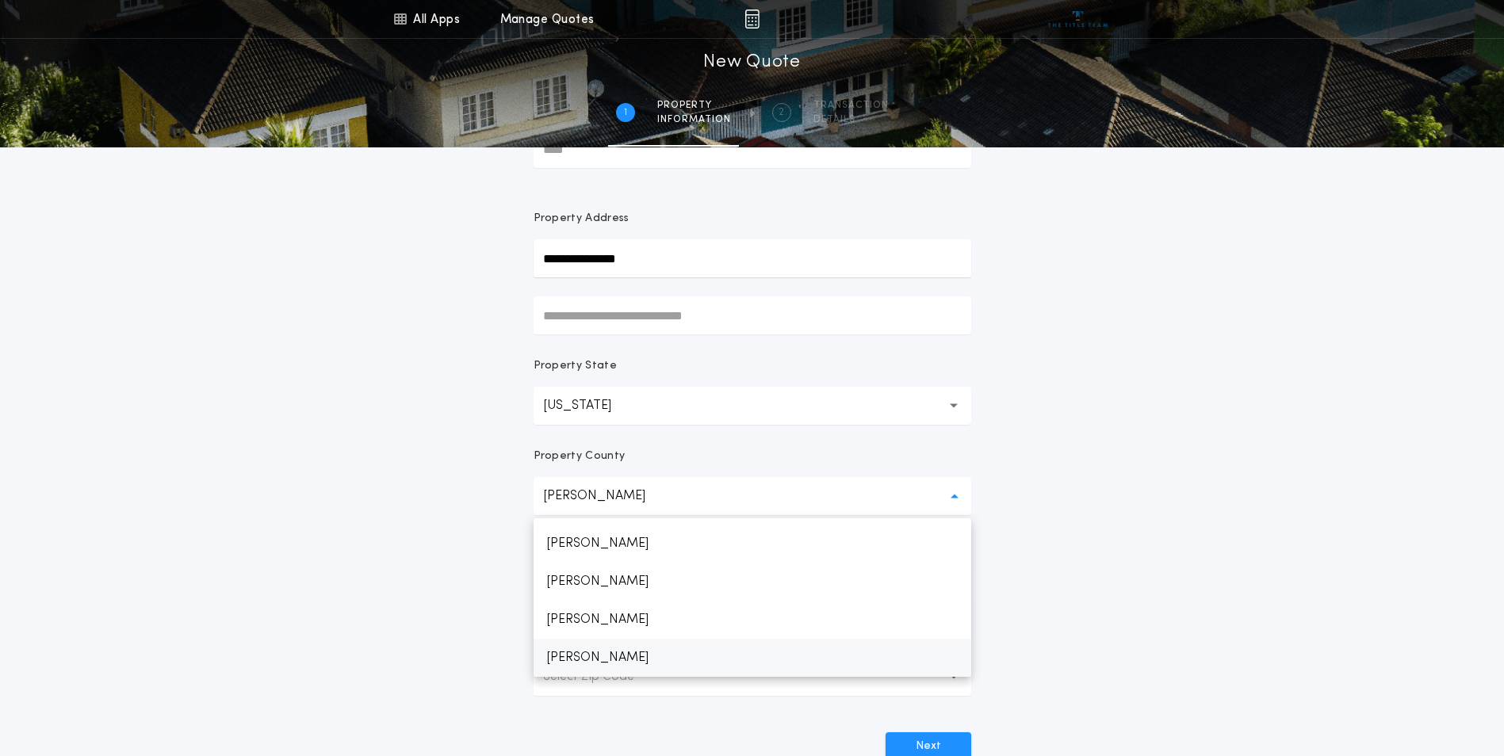
scroll to position [828, 0]
click at [578, 621] on p "[PERSON_NAME]" at bounding box center [753, 623] width 438 height 38
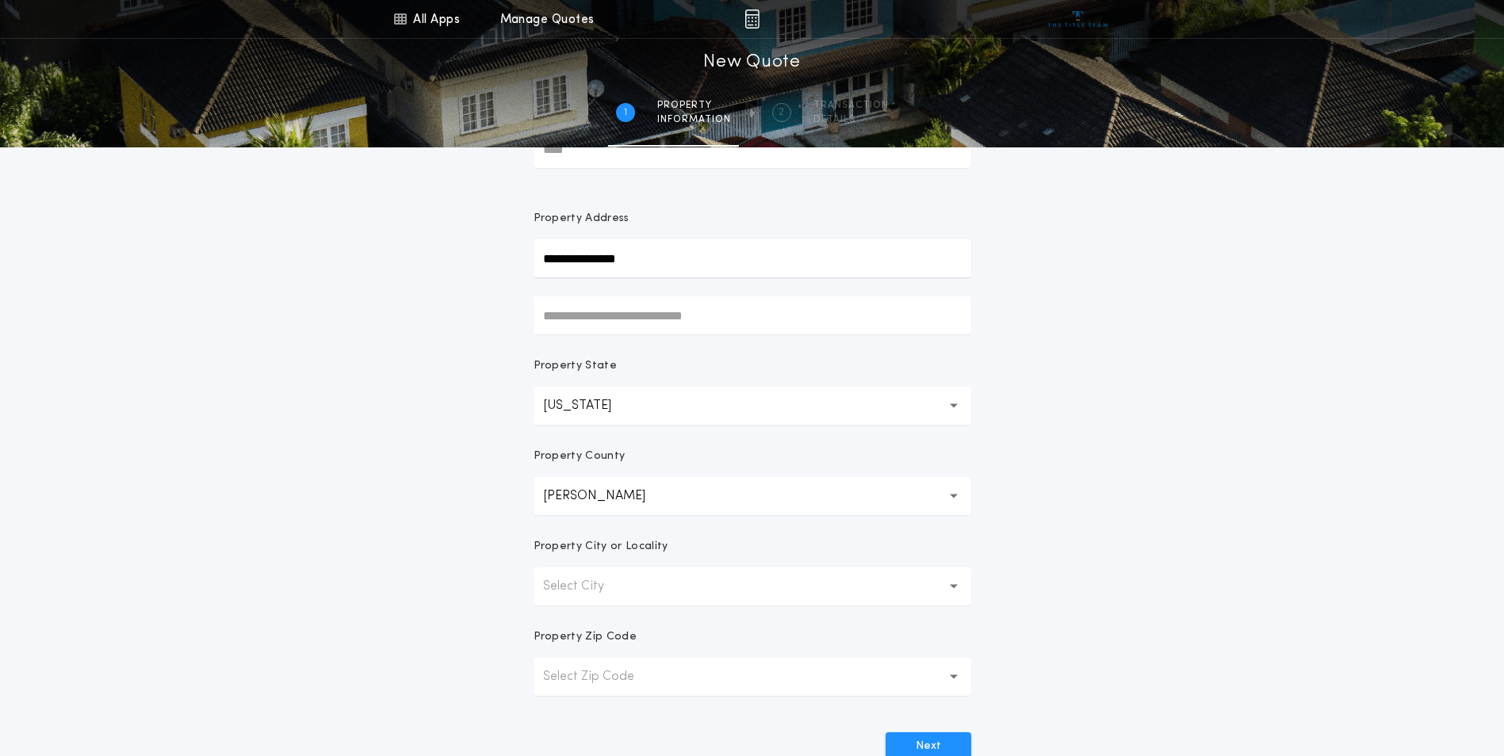
click at [603, 587] on p "Select City" at bounding box center [586, 586] width 86 height 19
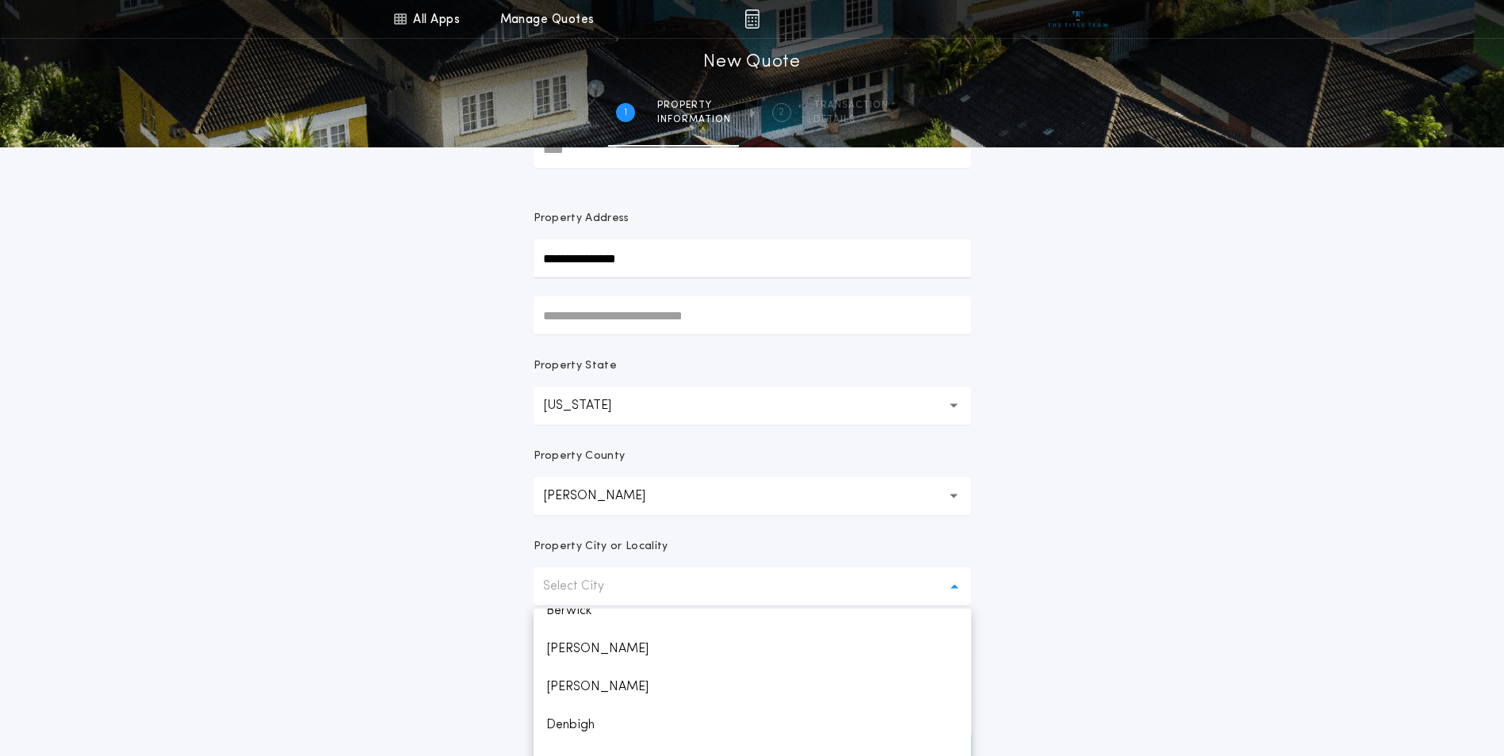
scroll to position [238, 0]
click at [667, 696] on p "[PERSON_NAME]" at bounding box center [753, 694] width 438 height 38
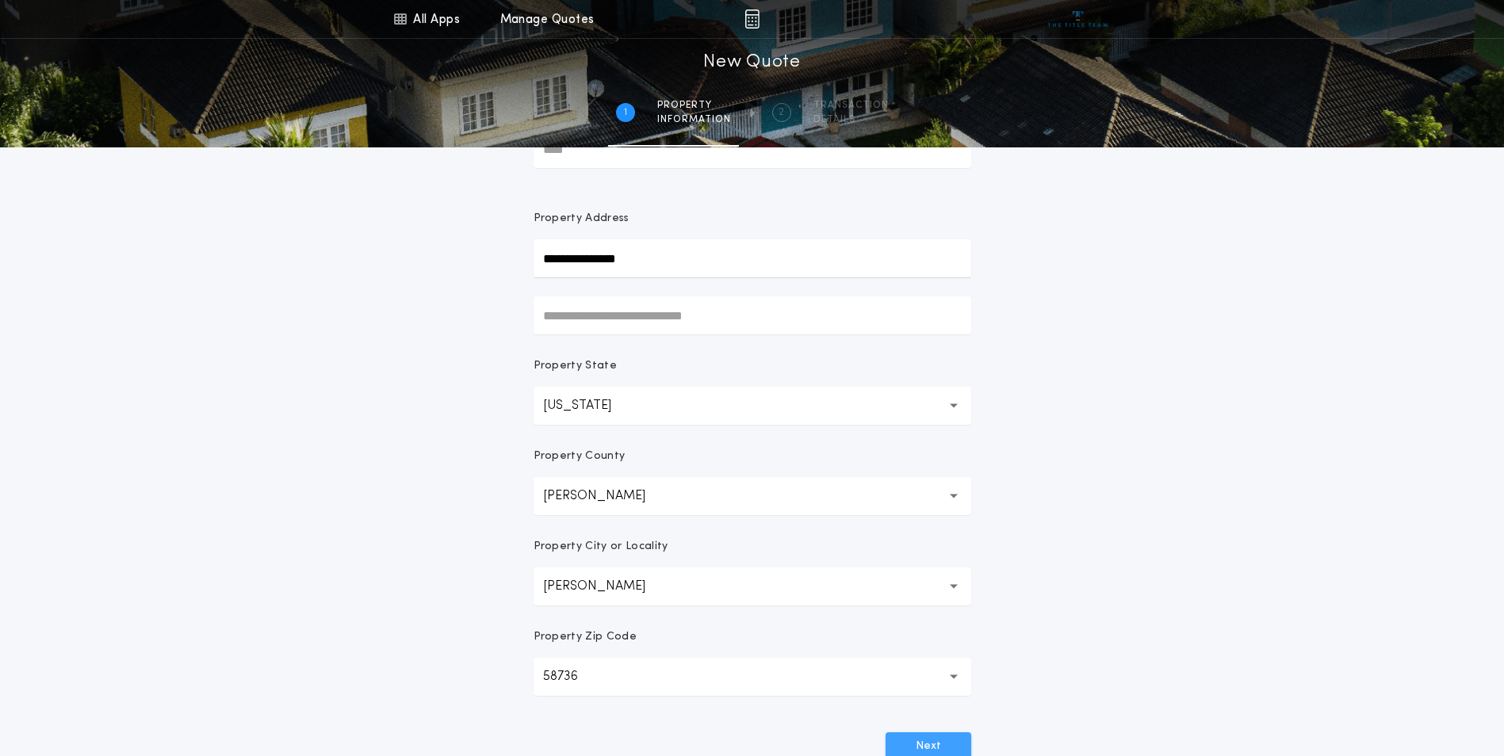
click at [925, 747] on button "Next" at bounding box center [929, 747] width 86 height 29
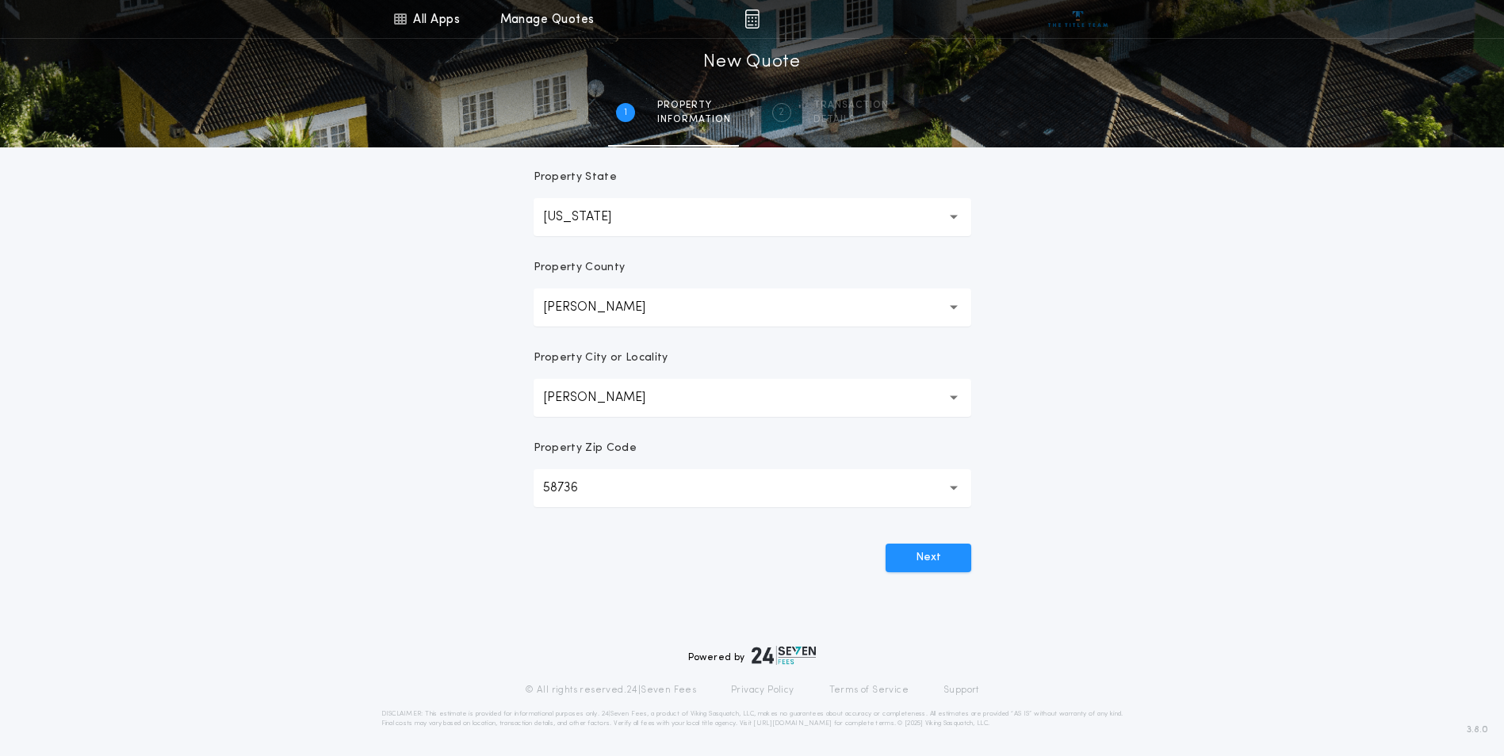
scroll to position [277, 0]
click at [899, 554] on button "Next" at bounding box center [929, 554] width 86 height 29
click at [933, 549] on button "Next" at bounding box center [929, 554] width 86 height 29
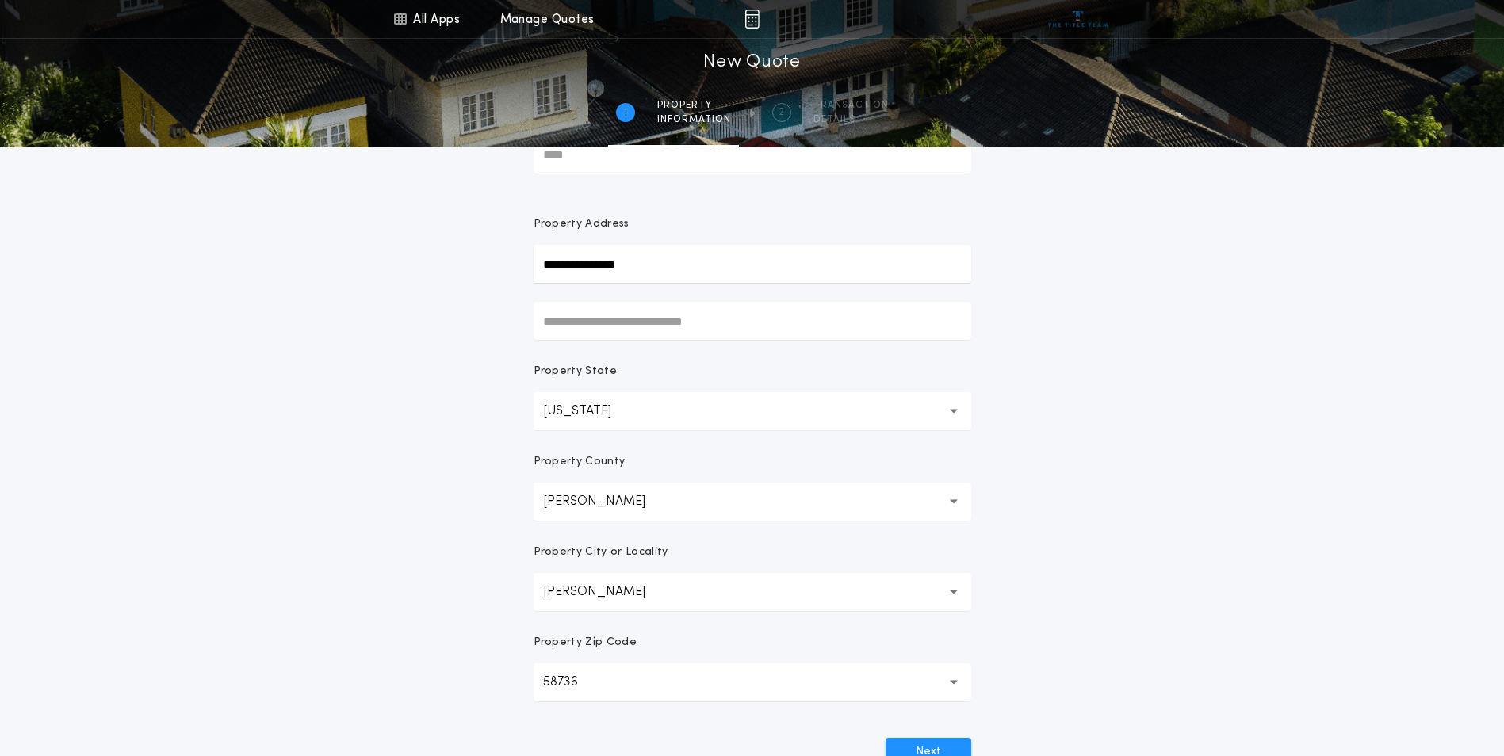
scroll to position [0, 0]
